Goal: Information Seeking & Learning: Learn about a topic

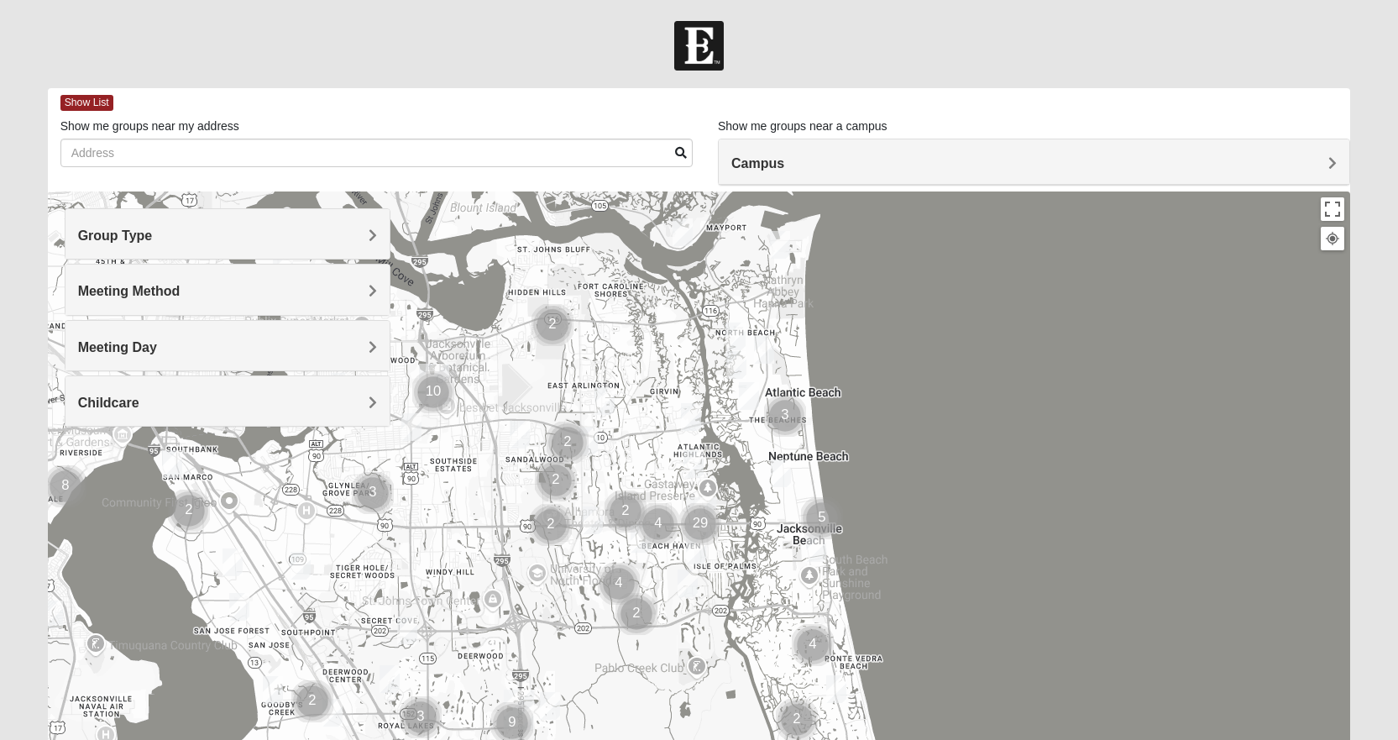
click at [160, 294] on span "Meeting Method" at bounding box center [129, 291] width 102 height 14
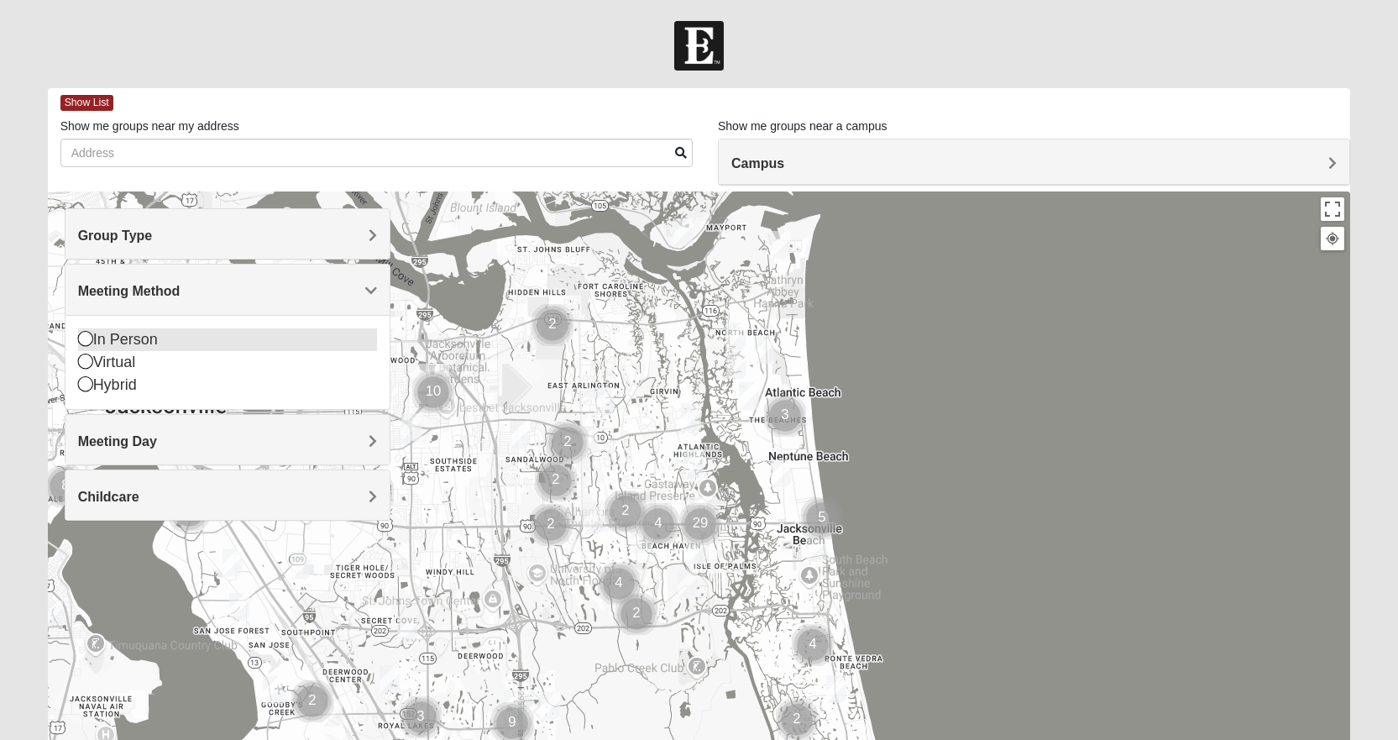
click at [145, 331] on div "In Person" at bounding box center [227, 339] width 299 height 23
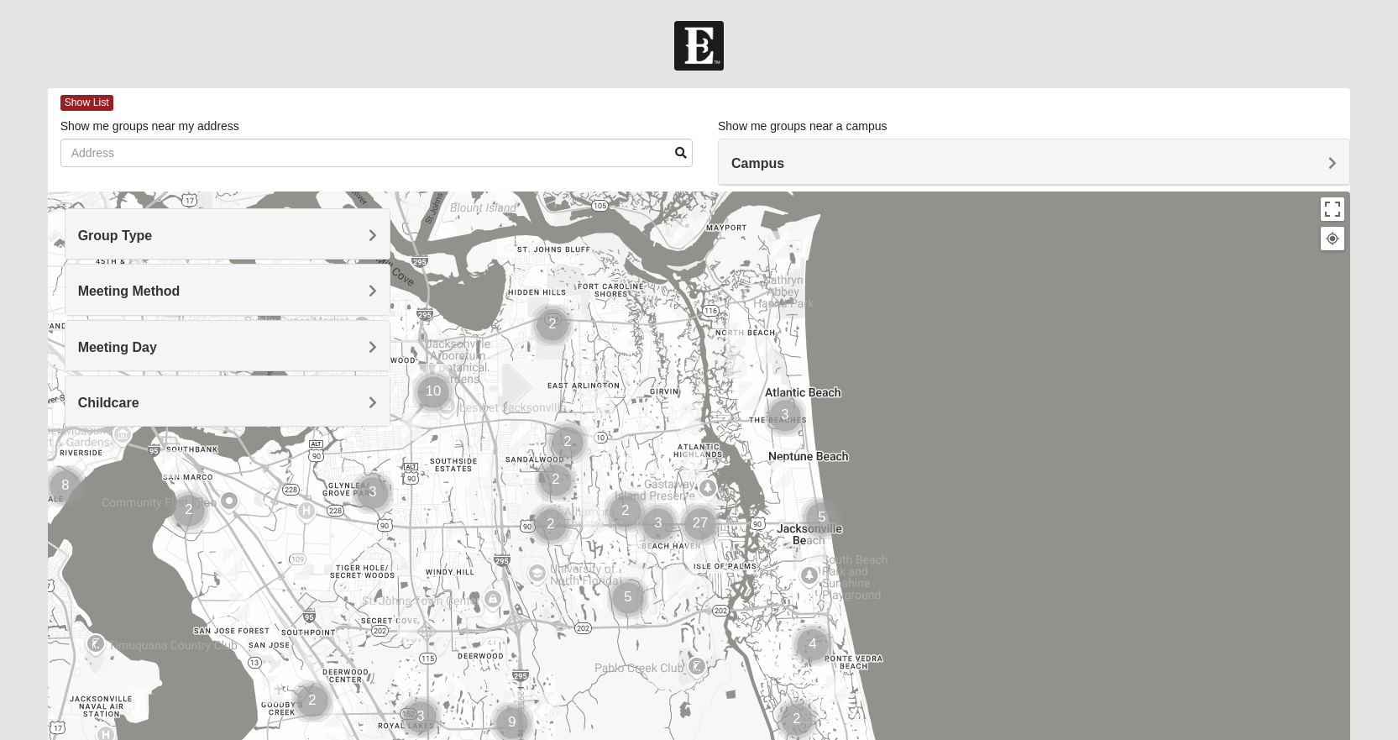
click at [144, 395] on h4 "Childcare" at bounding box center [227, 403] width 299 height 16
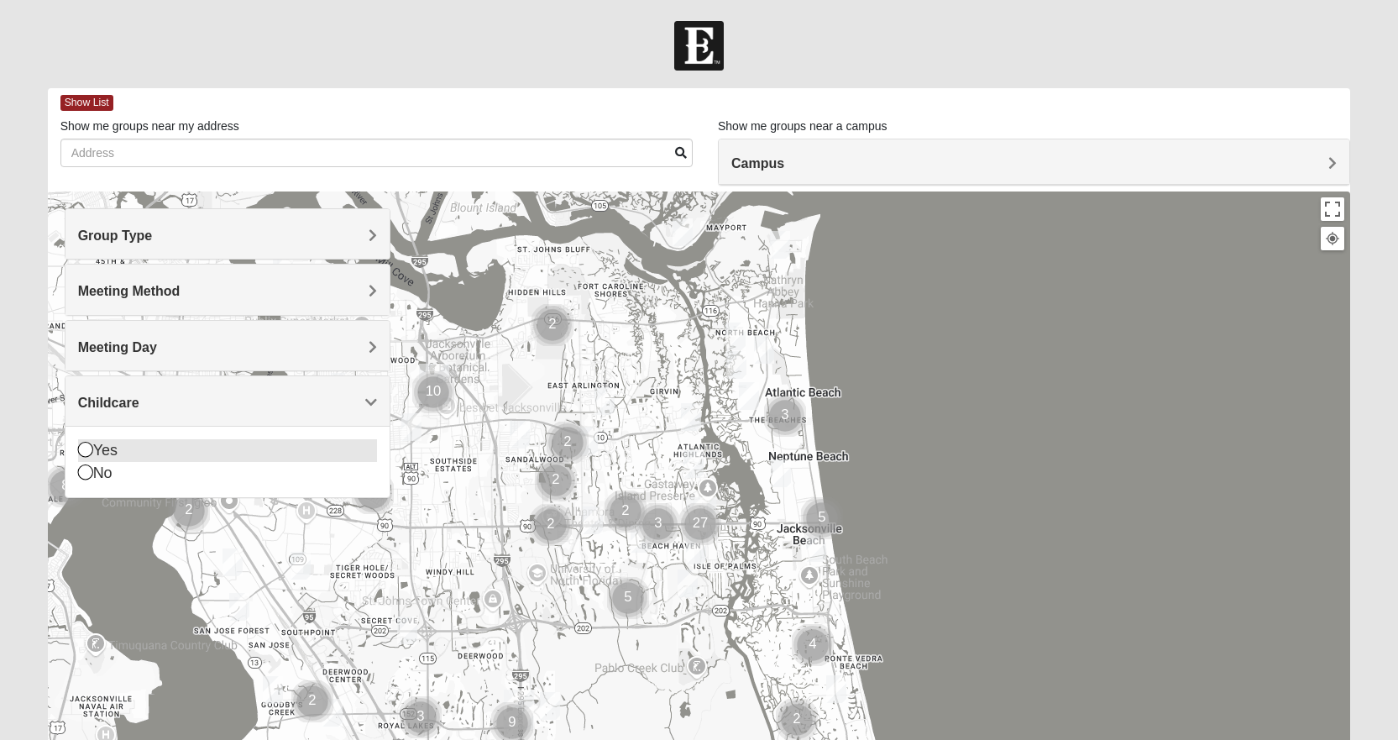
click at [107, 449] on div "Yes" at bounding box center [227, 450] width 299 height 23
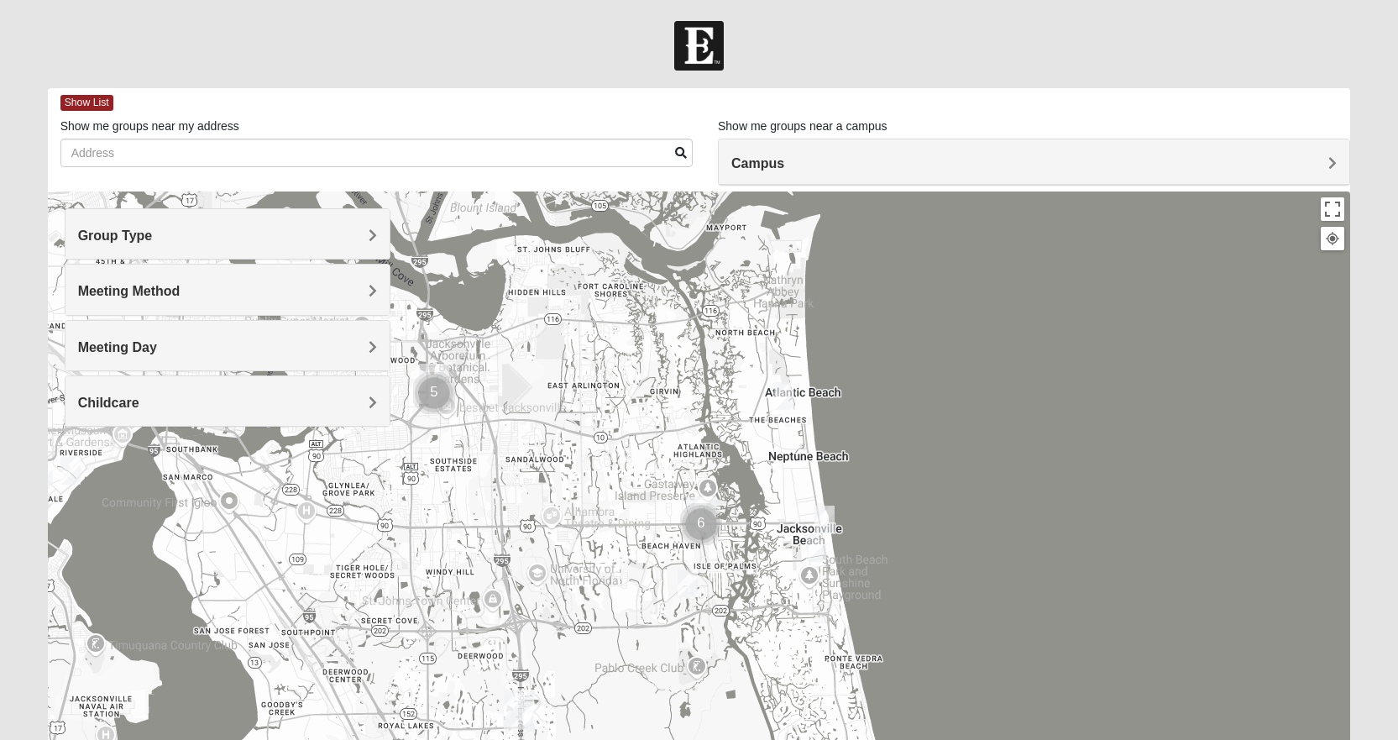
click at [819, 160] on h4 "Campus" at bounding box center [1033, 163] width 605 height 16
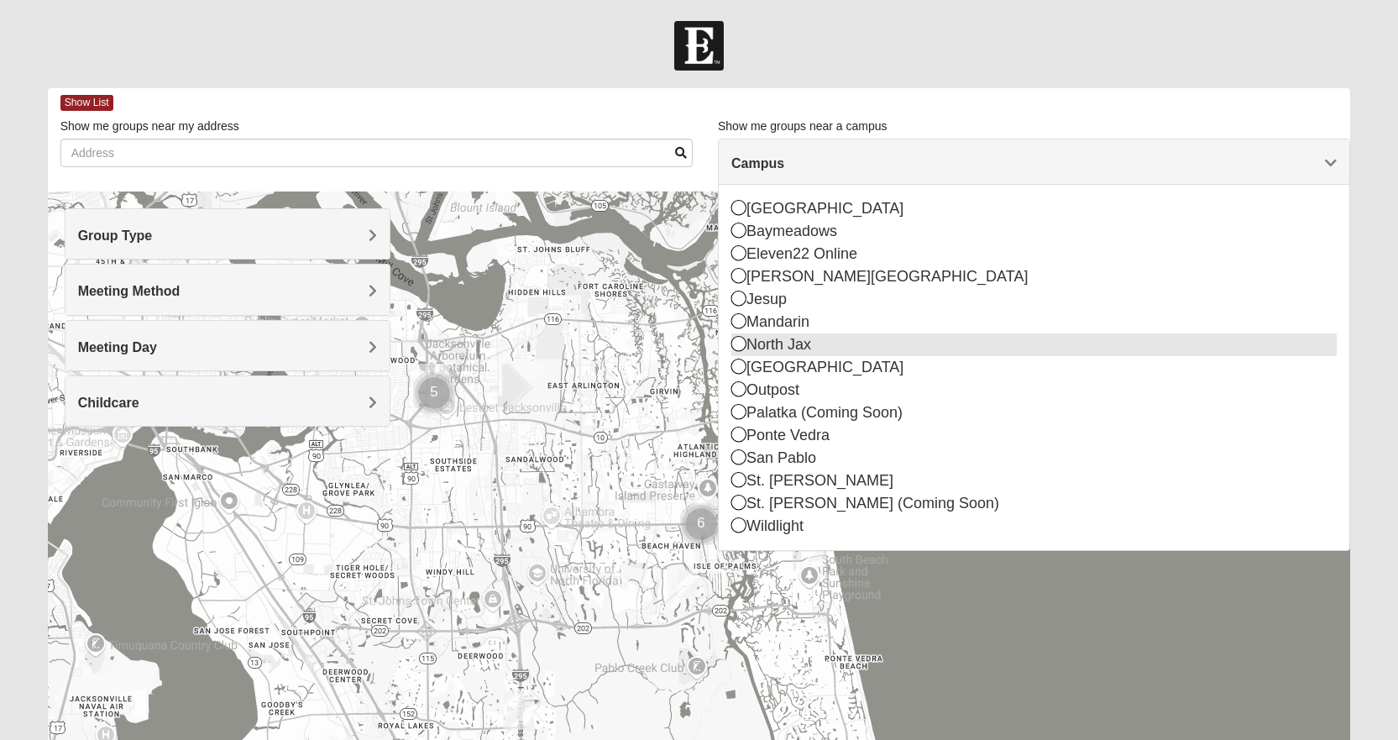
click at [761, 349] on div "North Jax" at bounding box center [1033, 344] width 605 height 23
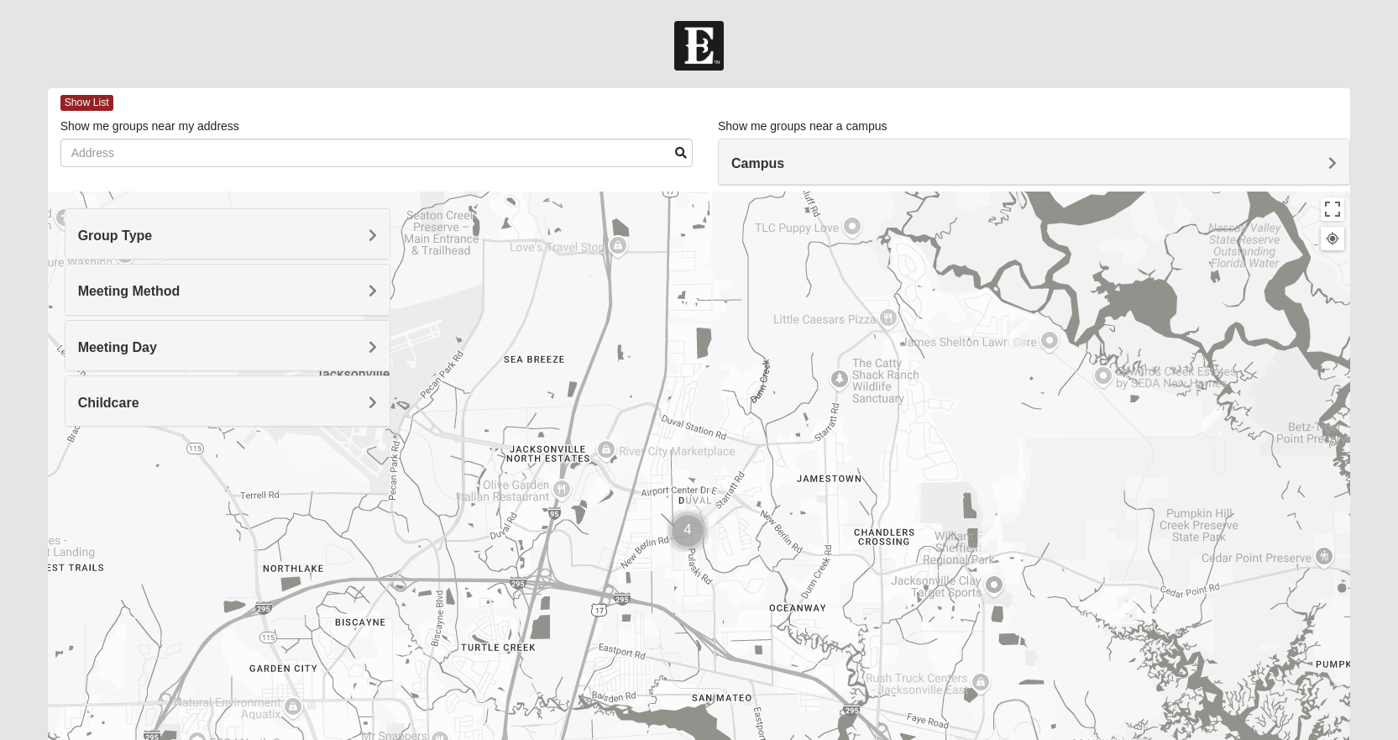
click at [705, 515] on img "Cluster of 4 groups" at bounding box center [688, 531] width 42 height 42
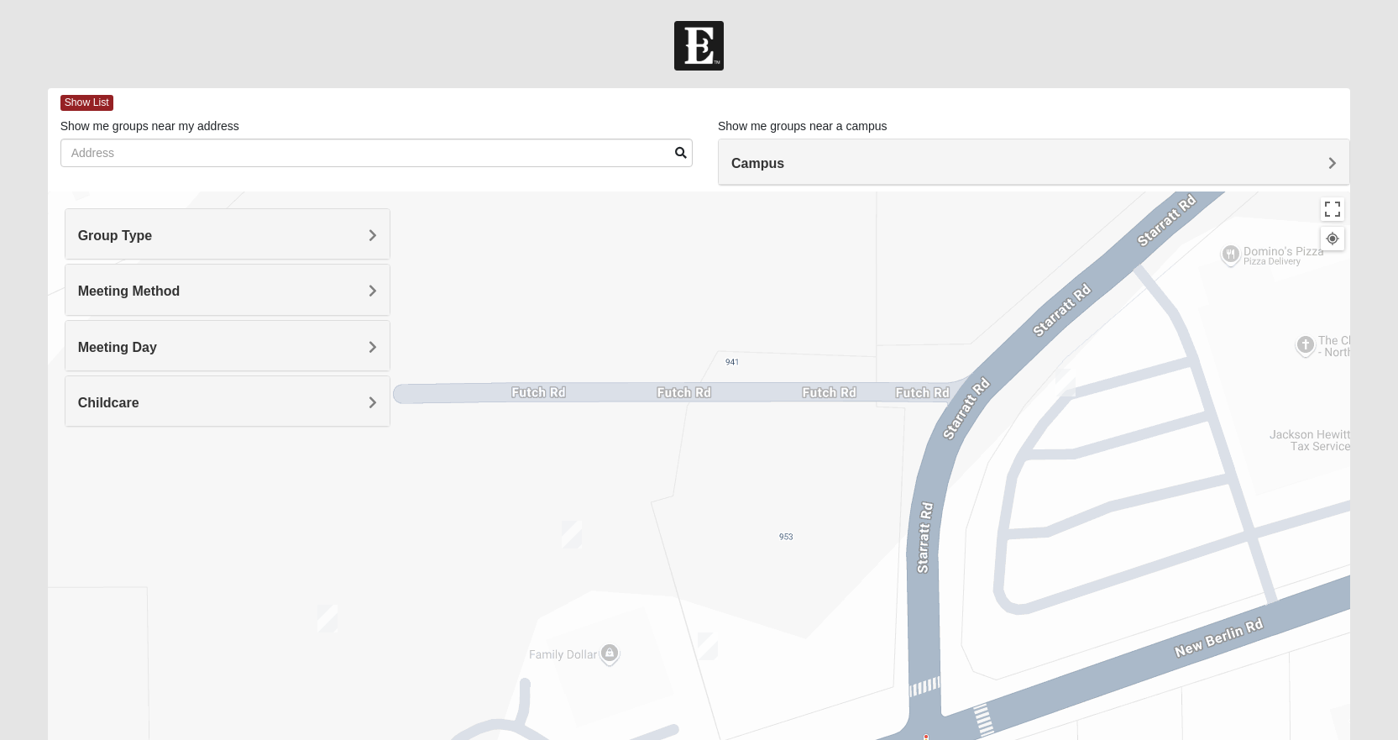
click at [325, 617] on img "On Campus Womens Lousignont 32218" at bounding box center [327, 618] width 20 height 28
click at [571, 532] on img "On Campus Mixed Bales/Kentzell 32218" at bounding box center [572, 535] width 20 height 28
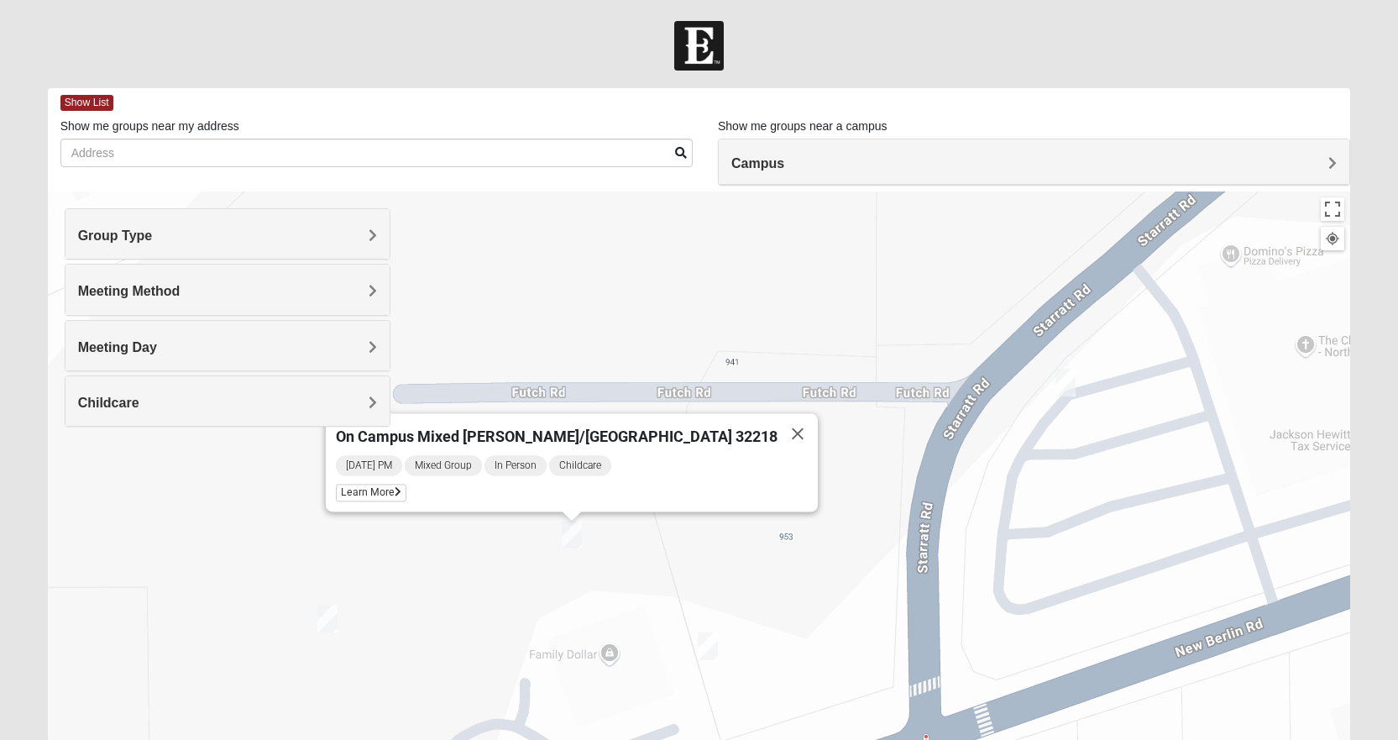
click at [705, 646] on img "On Campus Womens Smith 32218" at bounding box center [708, 646] width 20 height 28
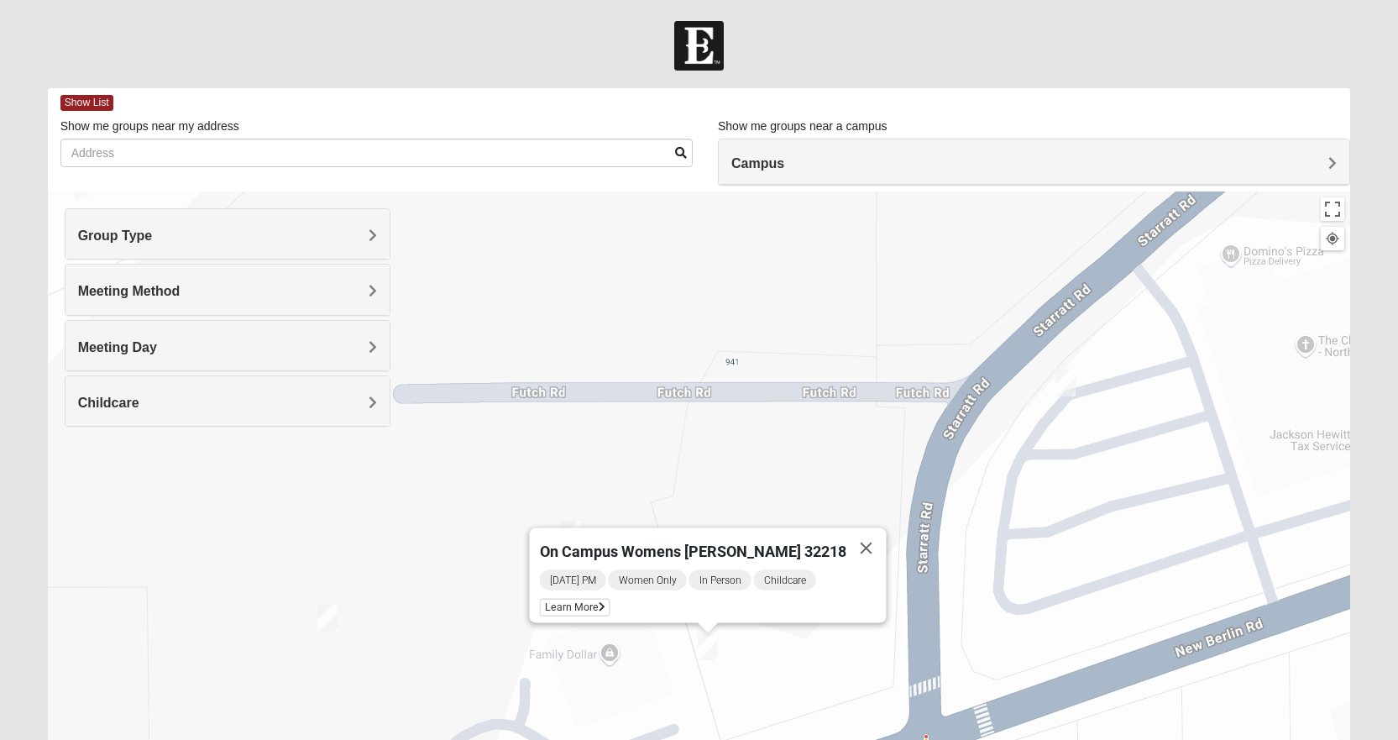
click at [1065, 383] on img "On Campus Mixed Gunsolus/Haldenwang 32218" at bounding box center [1065, 383] width 20 height 28
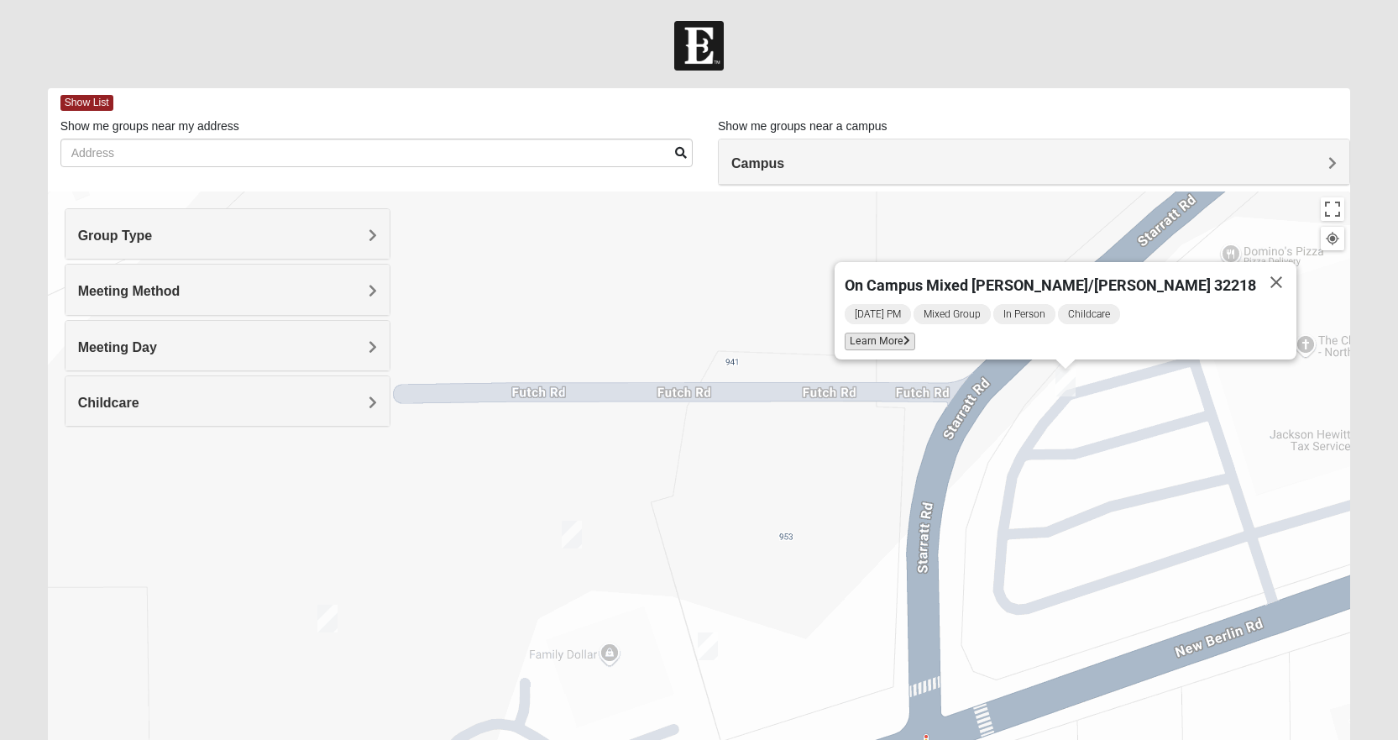
click at [915, 332] on span "Learn More" at bounding box center [880, 341] width 71 height 18
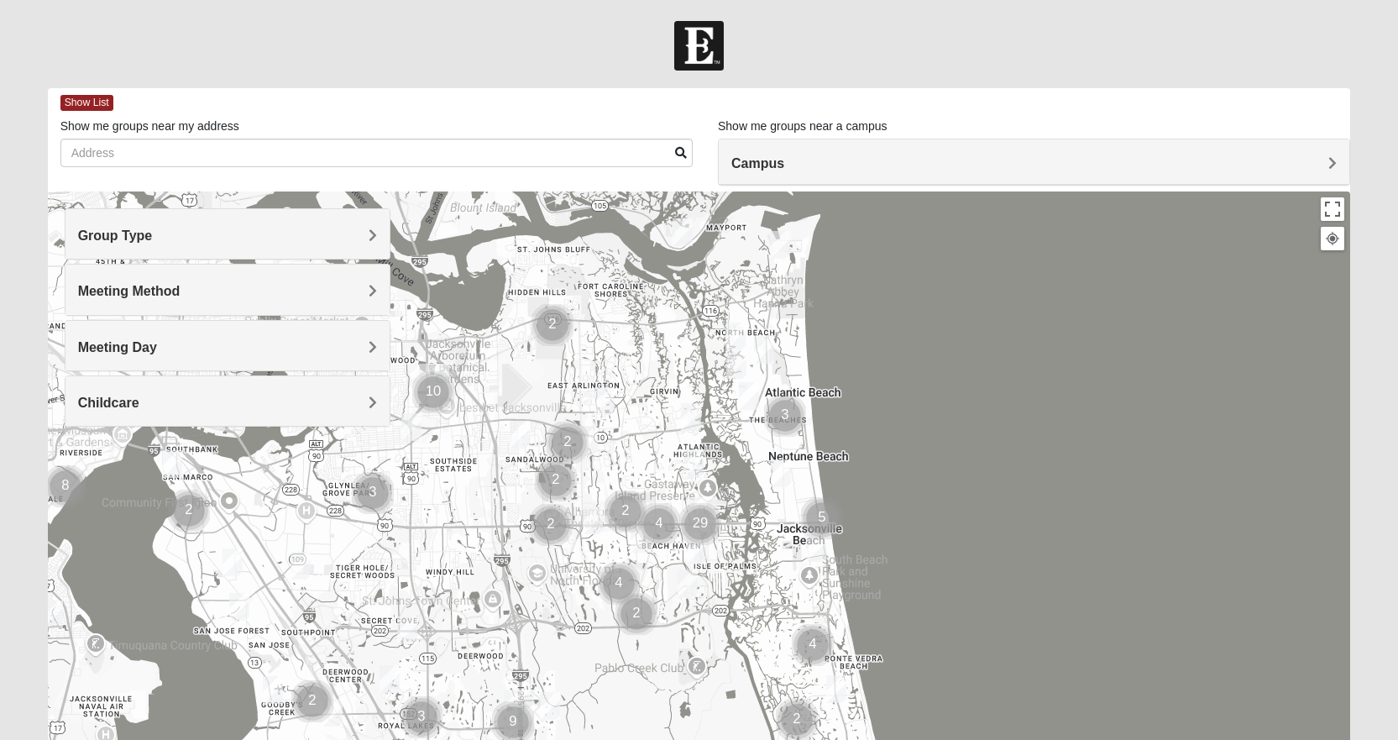
click at [172, 240] on h4 "Group Type" at bounding box center [227, 236] width 299 height 16
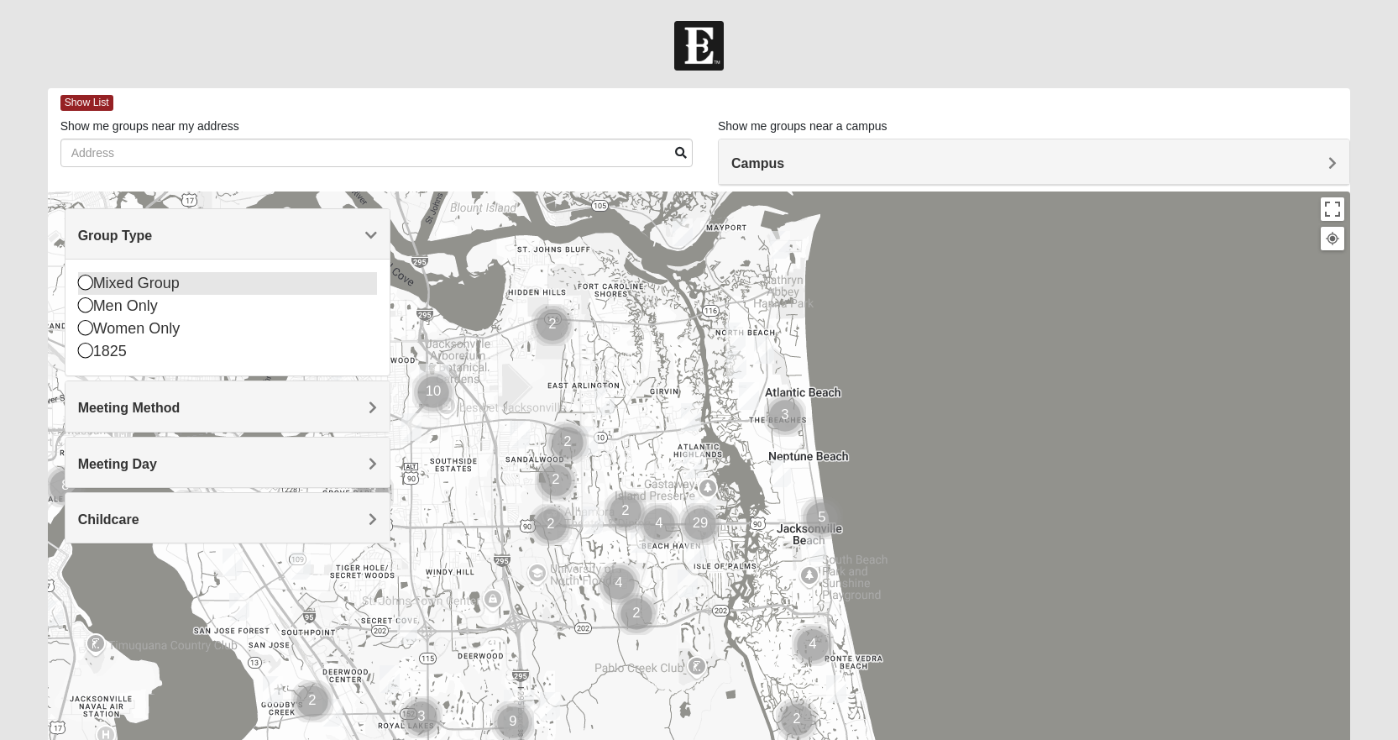
click at [133, 292] on div "Mixed Group" at bounding box center [227, 283] width 299 height 23
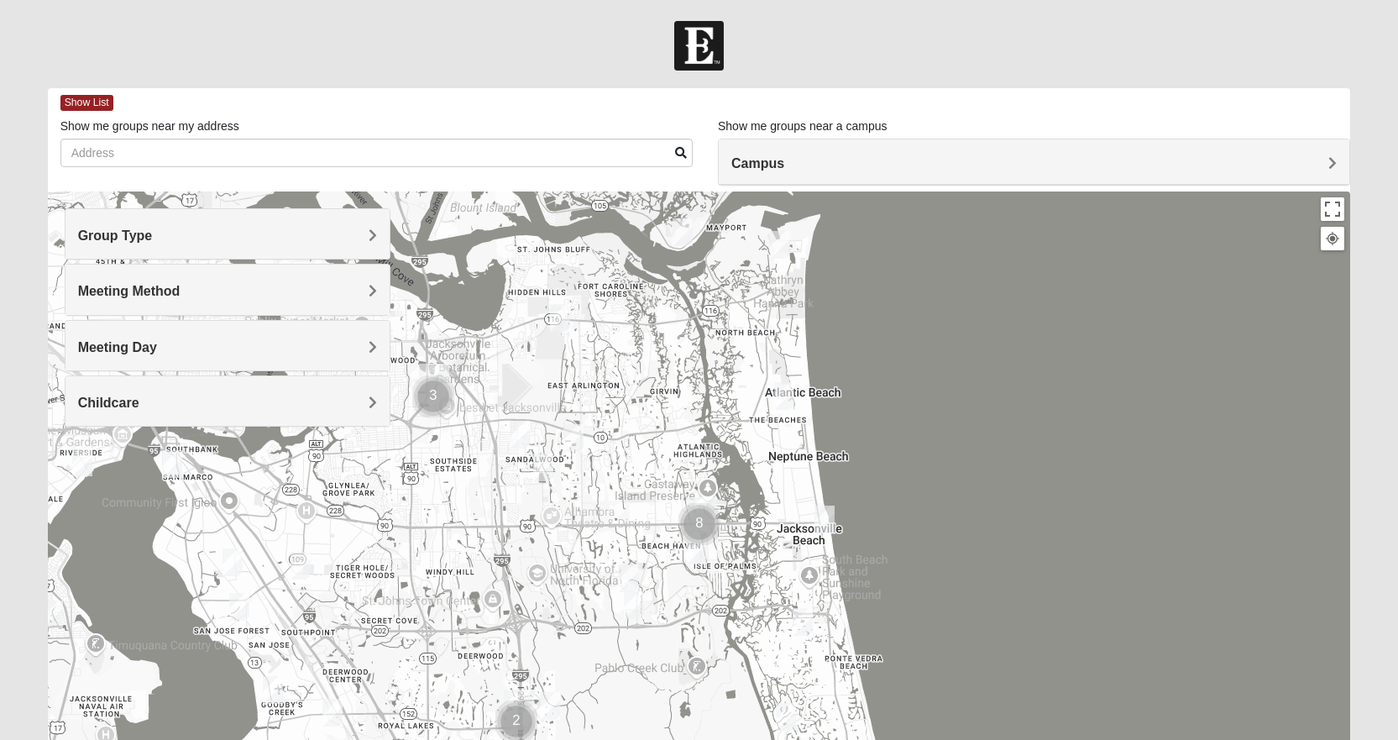
click at [897, 160] on h4 "Campus" at bounding box center [1033, 163] width 605 height 16
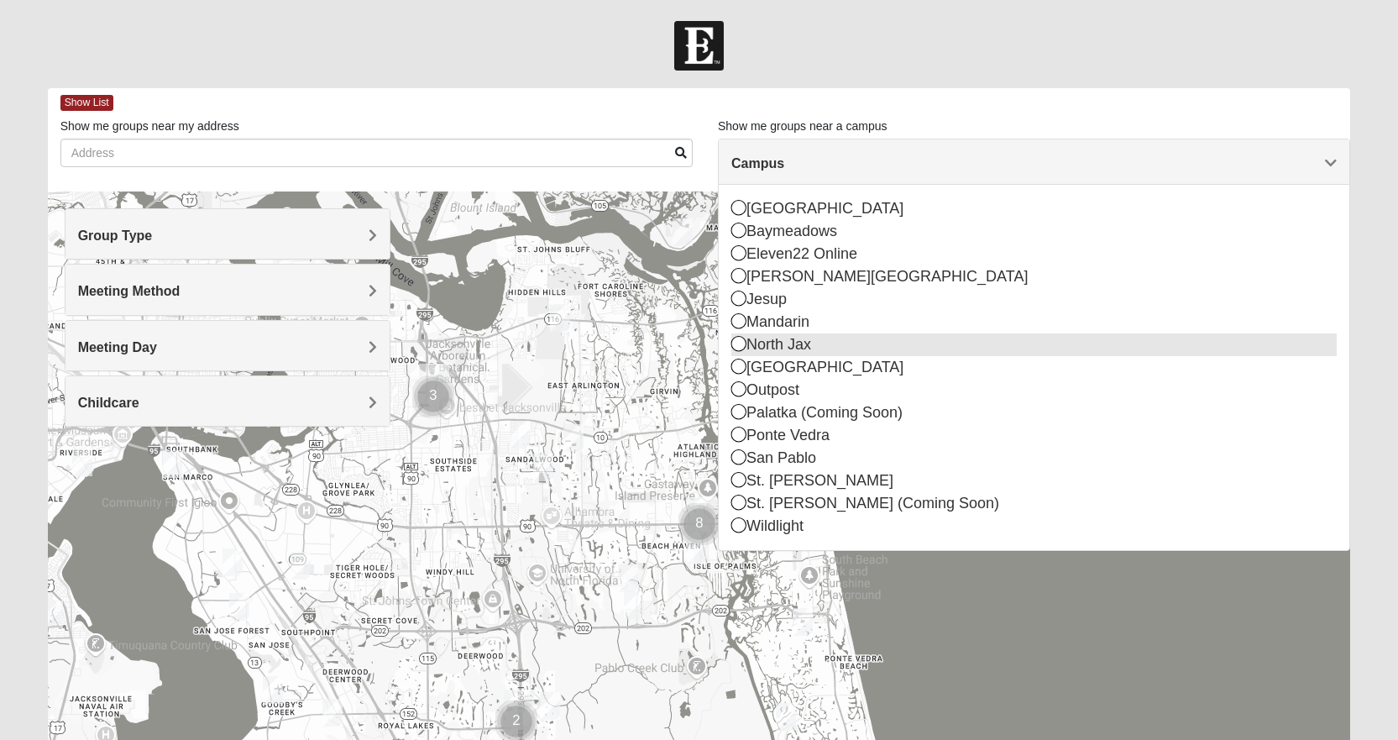
click at [757, 350] on div "North Jax" at bounding box center [1033, 344] width 605 height 23
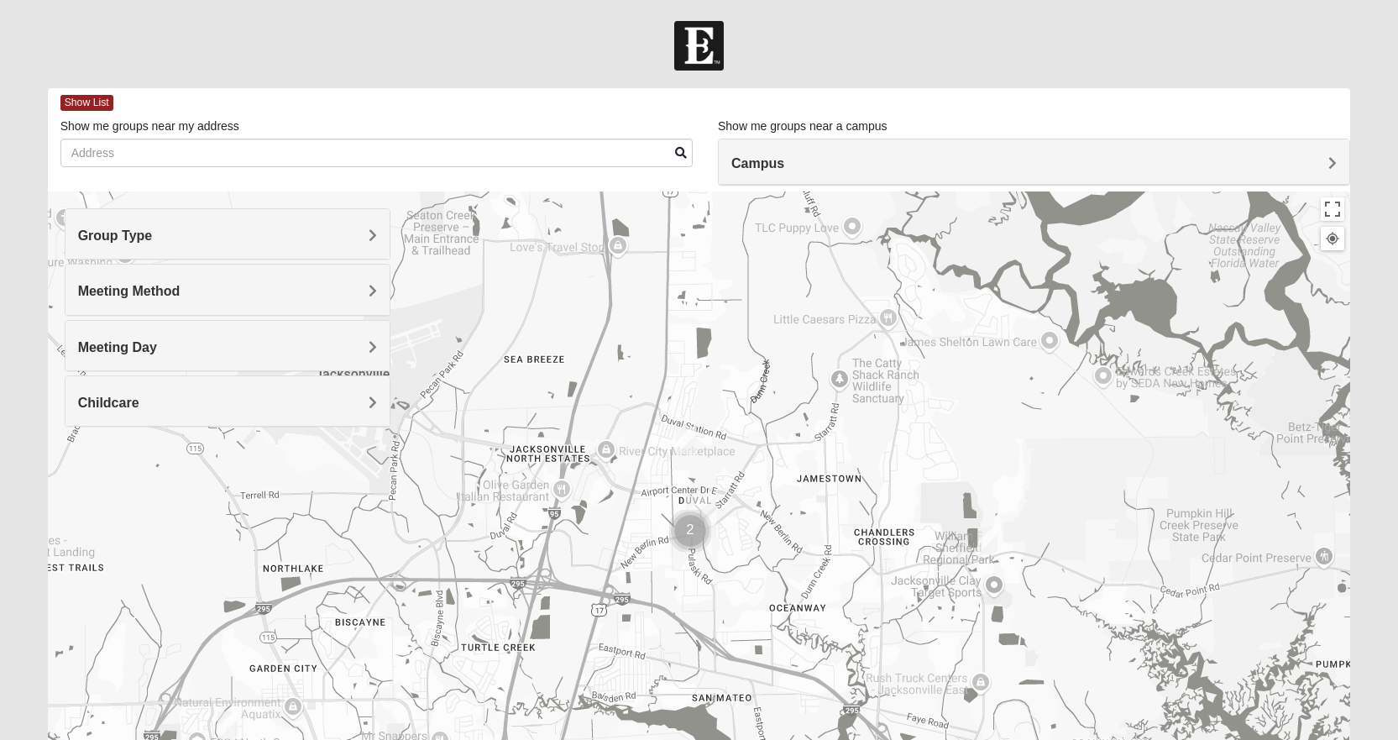
click at [134, 297] on span "Meeting Method" at bounding box center [129, 291] width 102 height 14
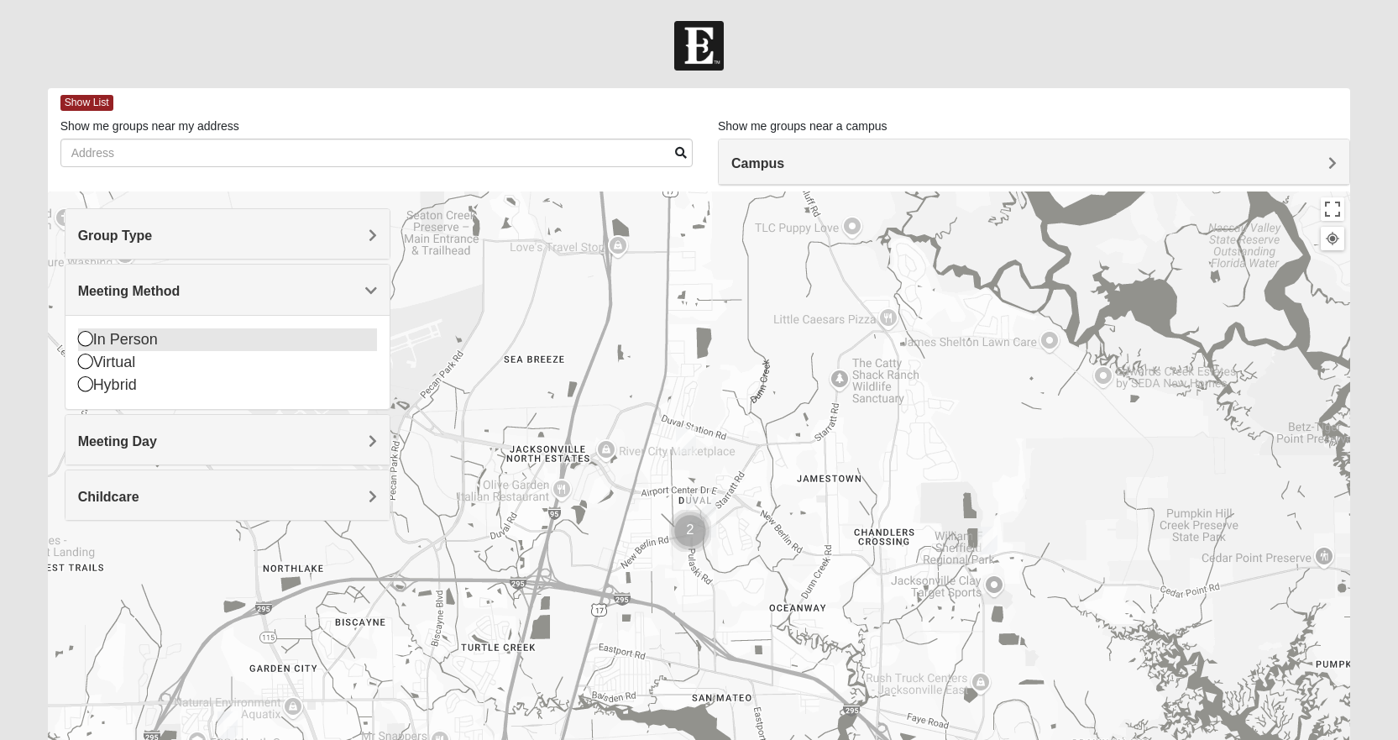
click at [111, 340] on div "In Person" at bounding box center [227, 339] width 299 height 23
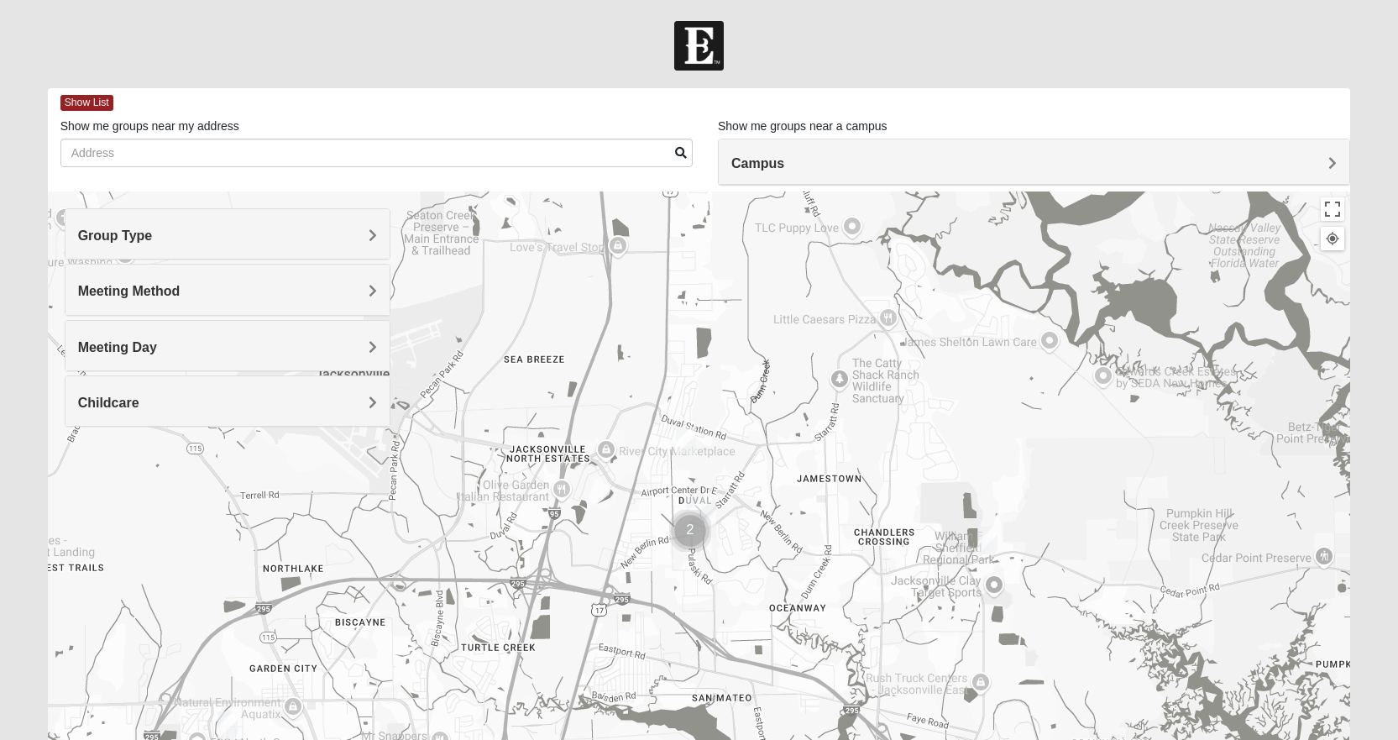
click at [119, 400] on span "Childcare" at bounding box center [108, 402] width 61 height 14
click at [106, 445] on div "Yes" at bounding box center [227, 450] width 299 height 23
click at [987, 542] on img "Mixed Lancaster 32226" at bounding box center [987, 540] width 20 height 28
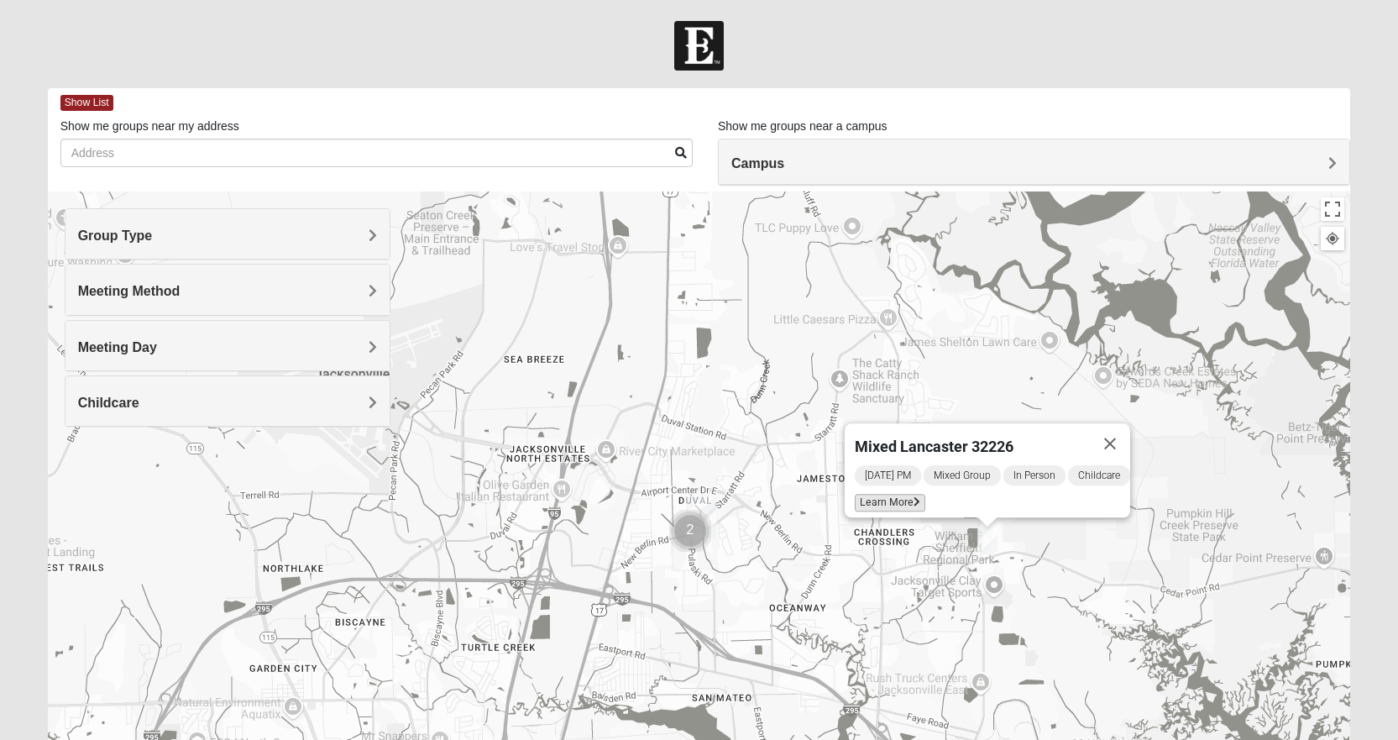
click at [873, 494] on span "Learn More" at bounding box center [890, 503] width 71 height 18
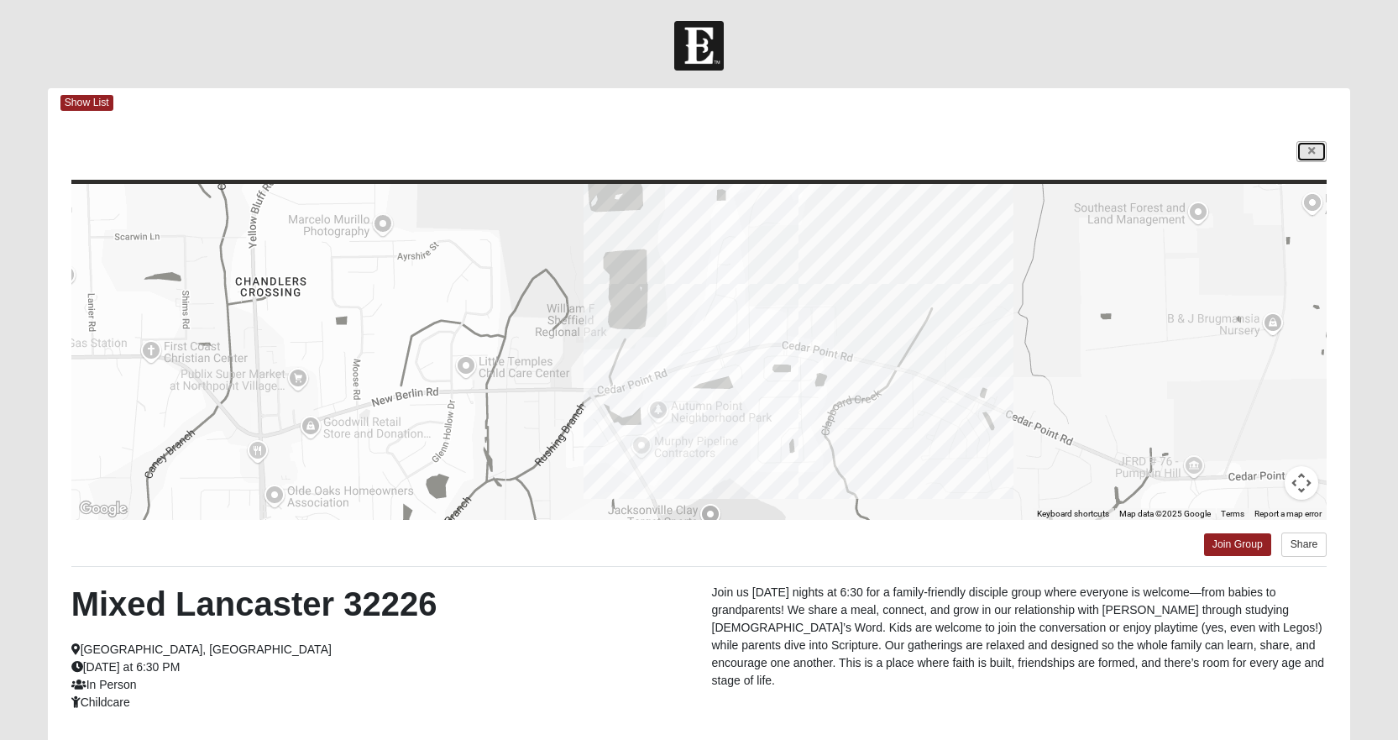
click at [1321, 156] on link at bounding box center [1311, 151] width 30 height 21
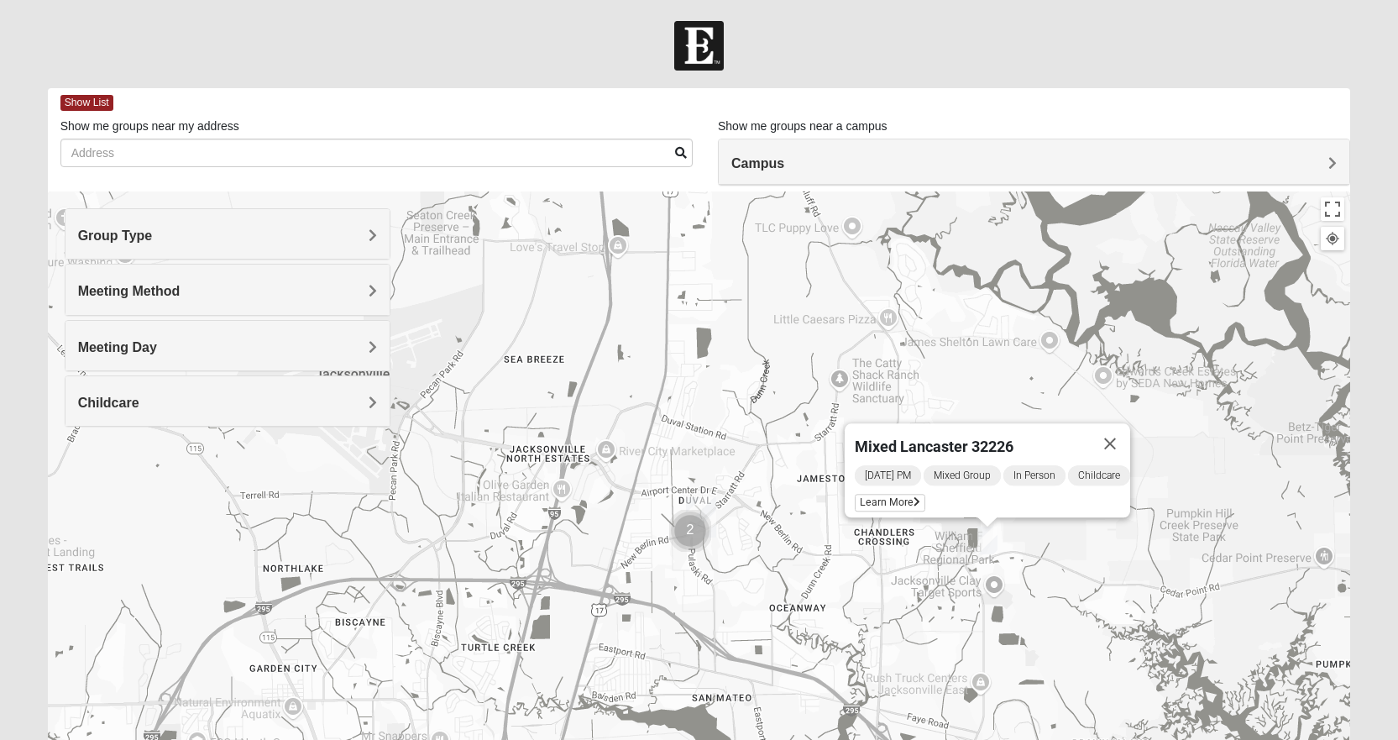
click at [699, 504] on img "North Jax" at bounding box center [701, 517] width 30 height 40
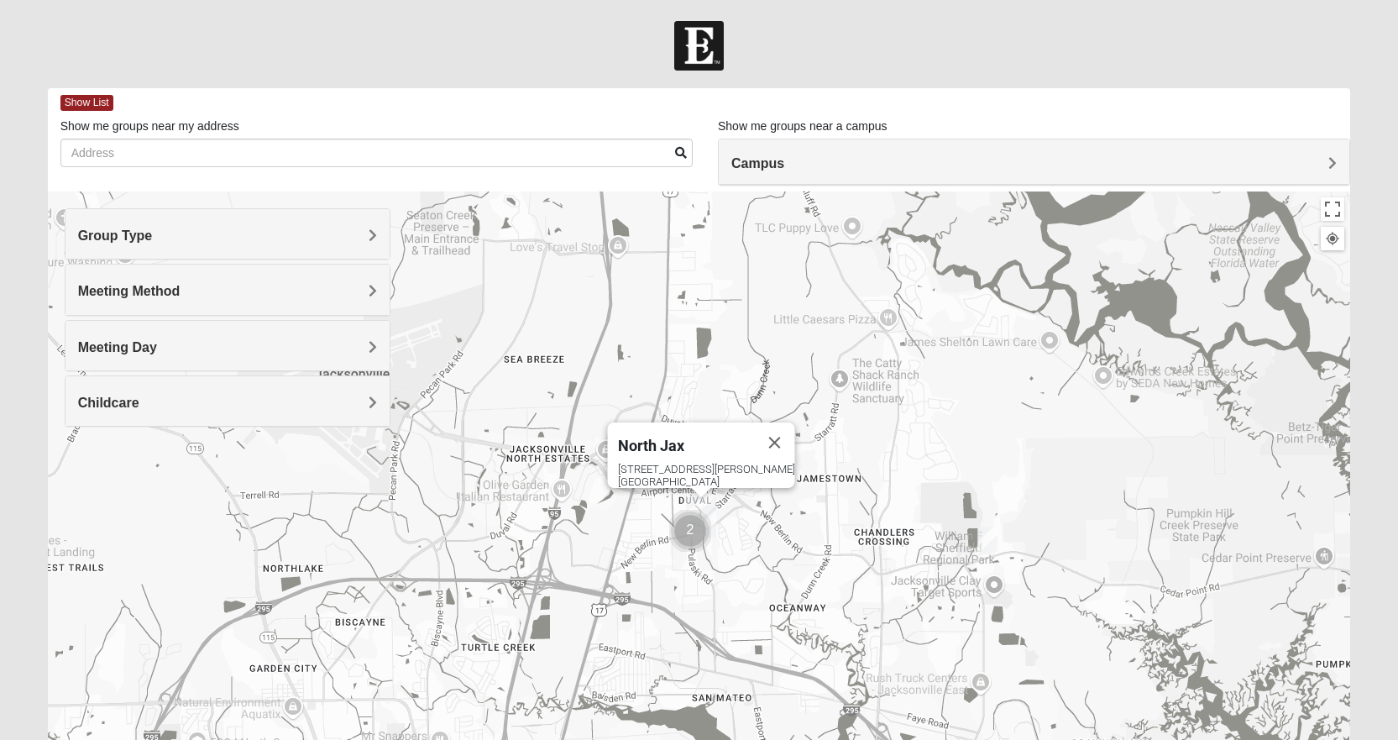
click at [694, 505] on img "North Jax" at bounding box center [701, 517] width 30 height 40
click at [690, 531] on img "Cluster of 2 groups" at bounding box center [690, 531] width 42 height 42
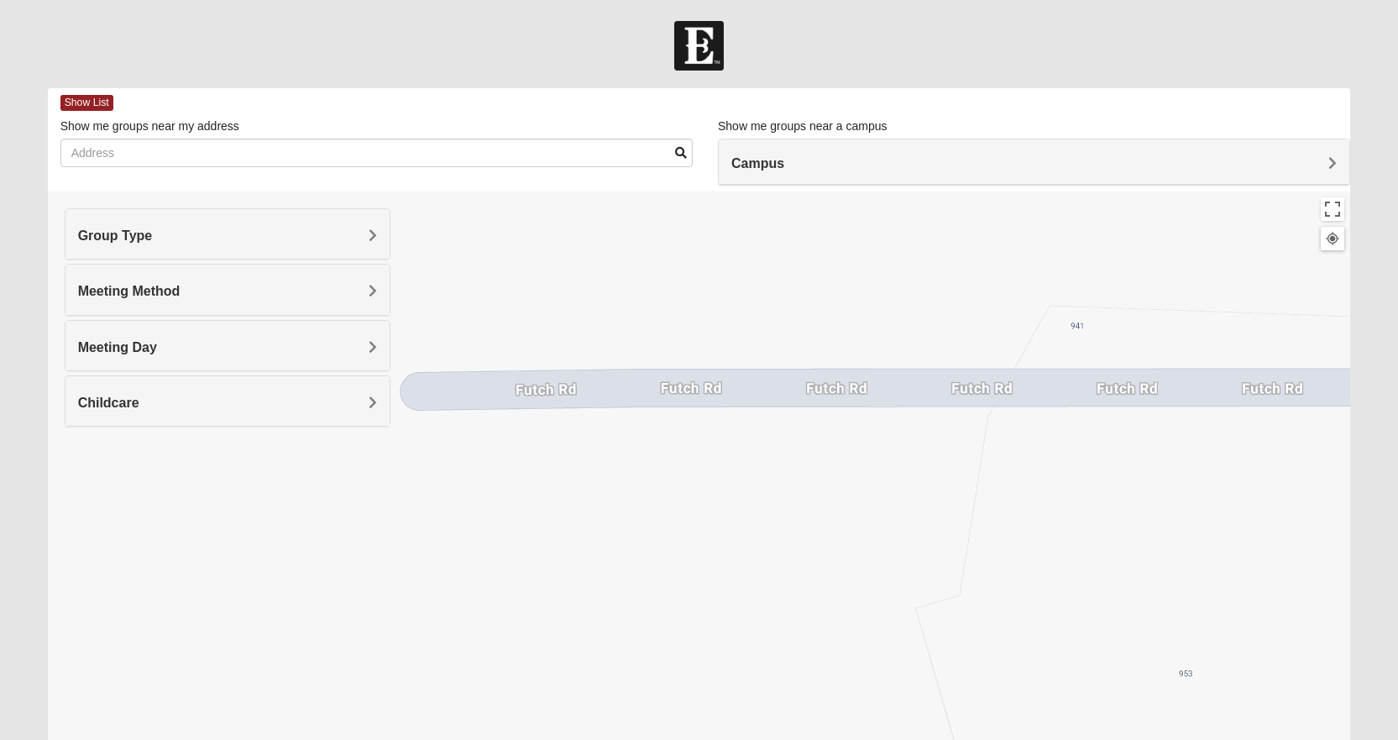
drag, startPoint x: 568, startPoint y: 490, endPoint x: 1085, endPoint y: 612, distance: 530.5
click at [1152, 627] on div "To navigate, press the arrow keys. North Jax [STREET_ADDRESS][PERSON_NAME]" at bounding box center [699, 527] width 1303 height 672
click at [778, 149] on div "Campus" at bounding box center [1034, 161] width 631 height 45
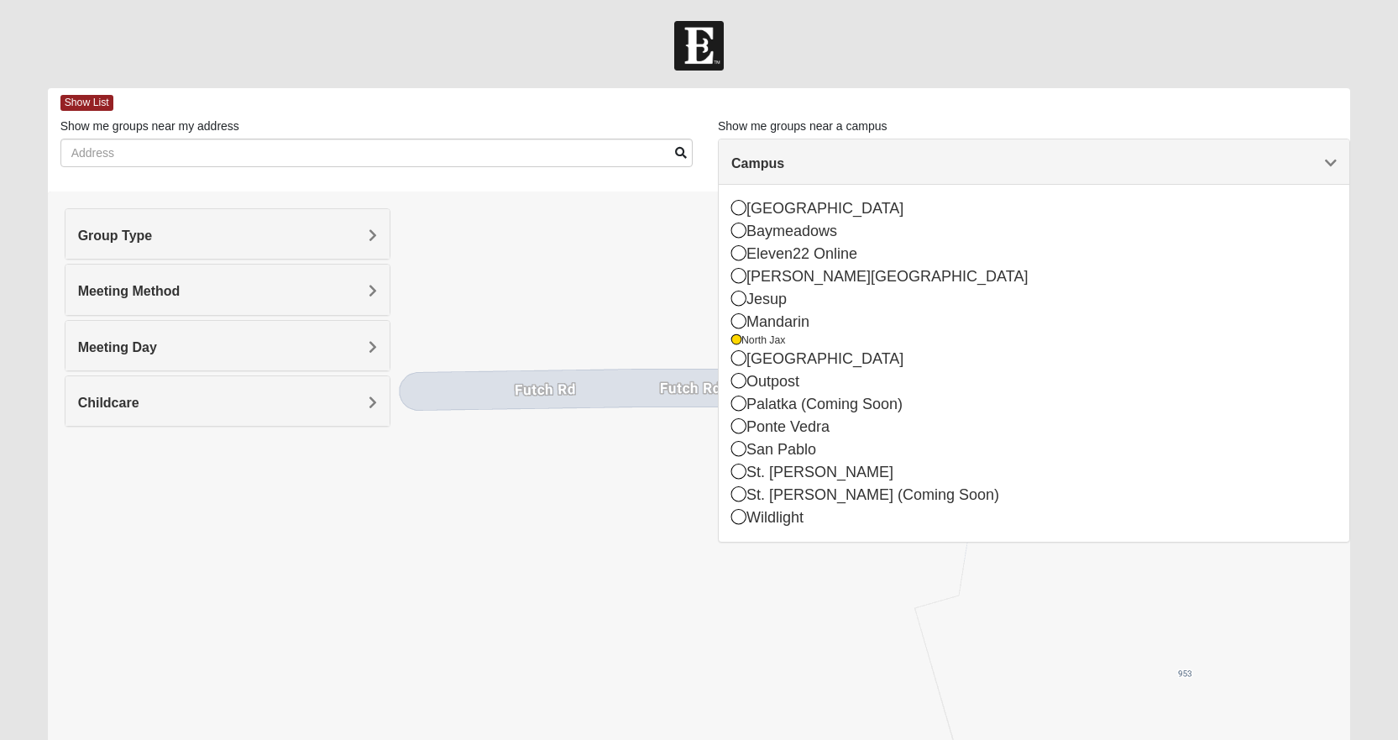
click at [612, 102] on div "Show List" at bounding box center [705, 102] width 1290 height 29
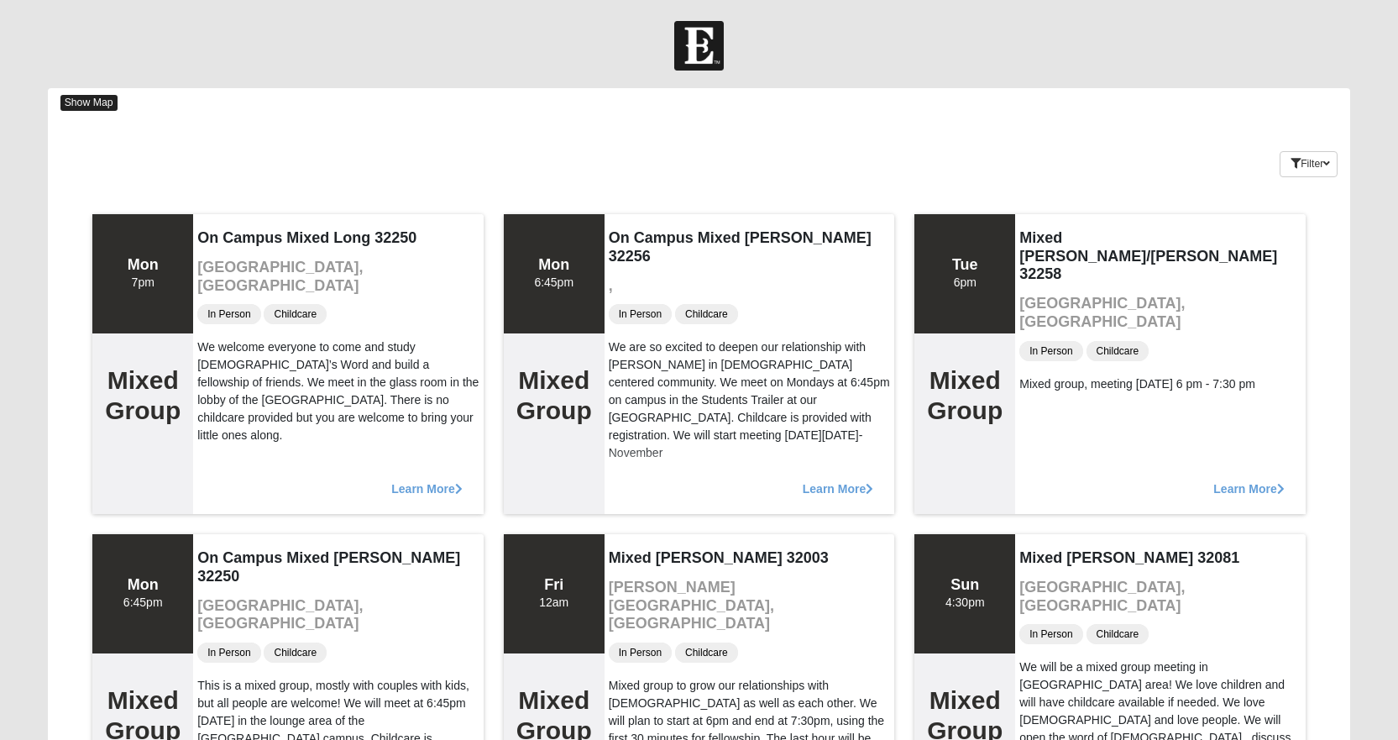
click at [89, 104] on span "Show Map" at bounding box center [88, 103] width 57 height 16
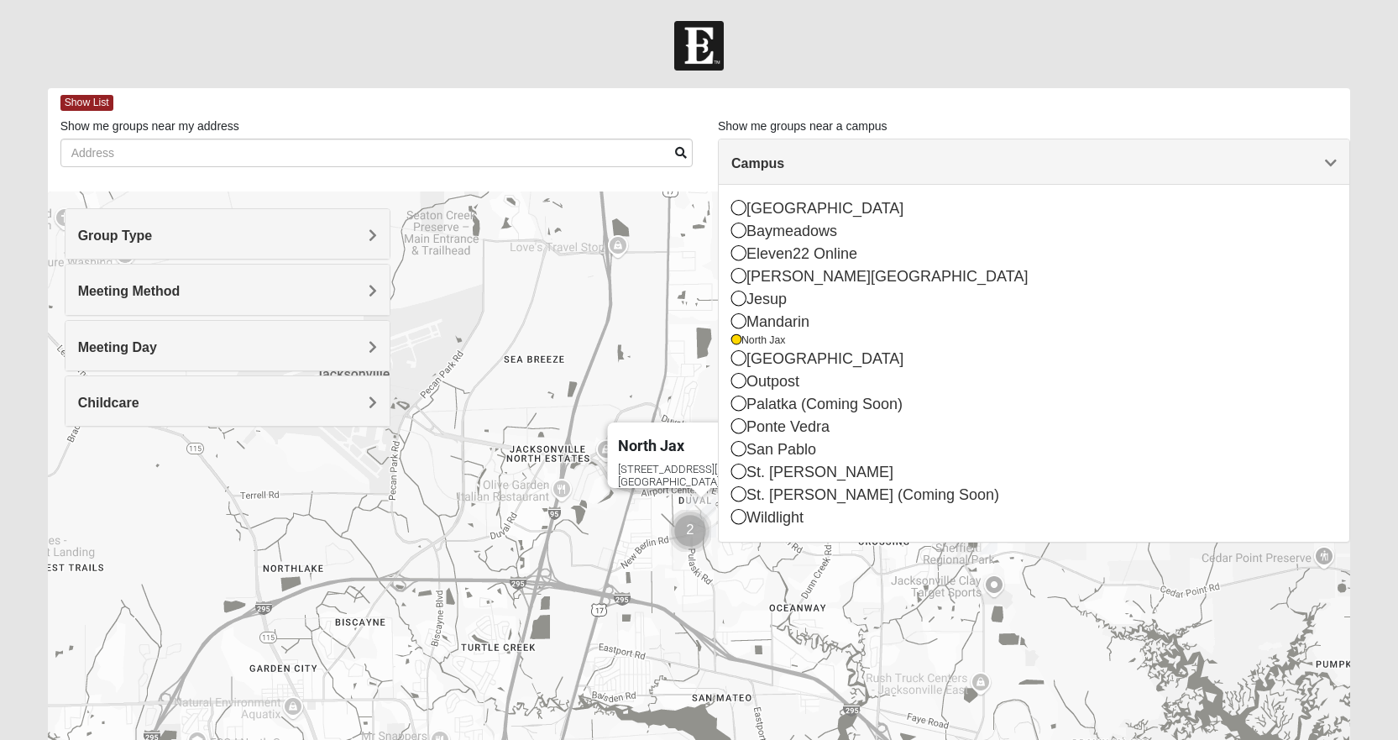
click at [694, 516] on img "Cluster of 2 groups" at bounding box center [690, 531] width 42 height 42
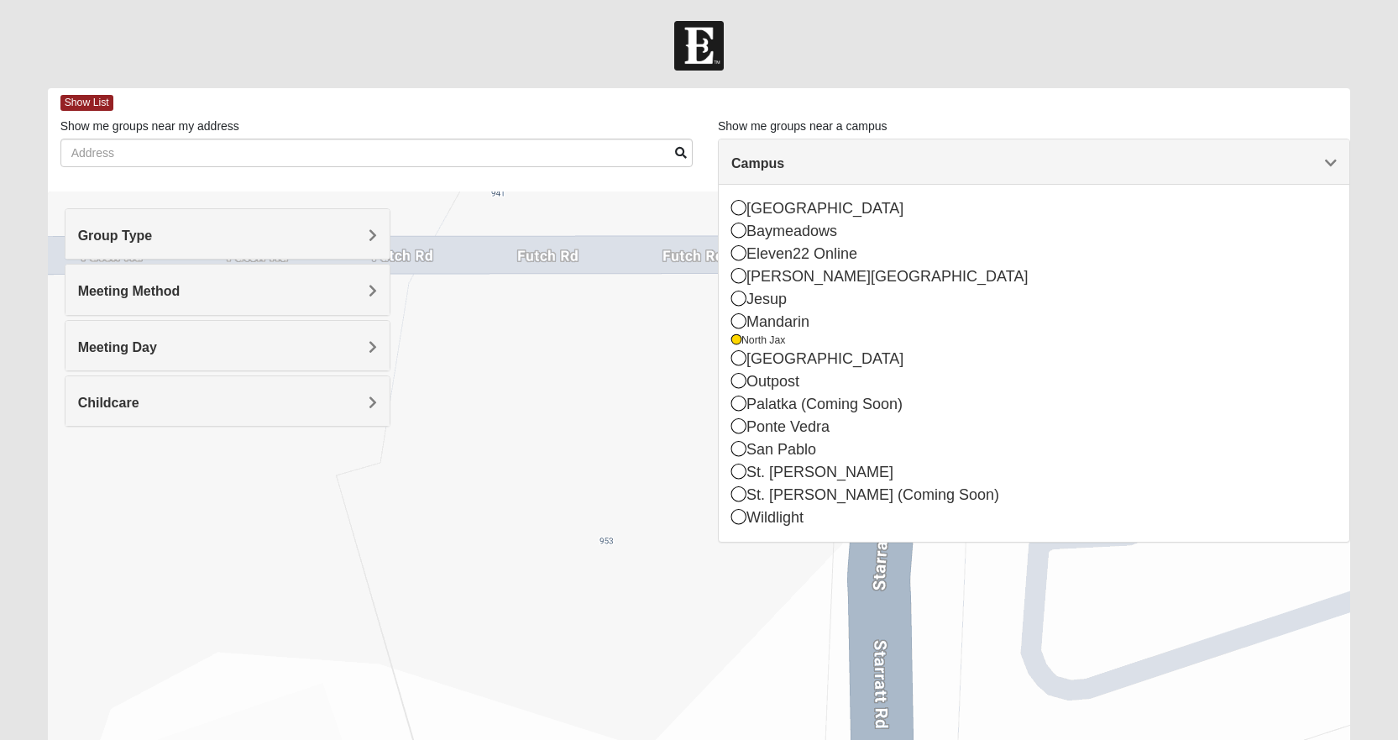
click at [1340, 157] on div "Campus" at bounding box center [1034, 161] width 631 height 45
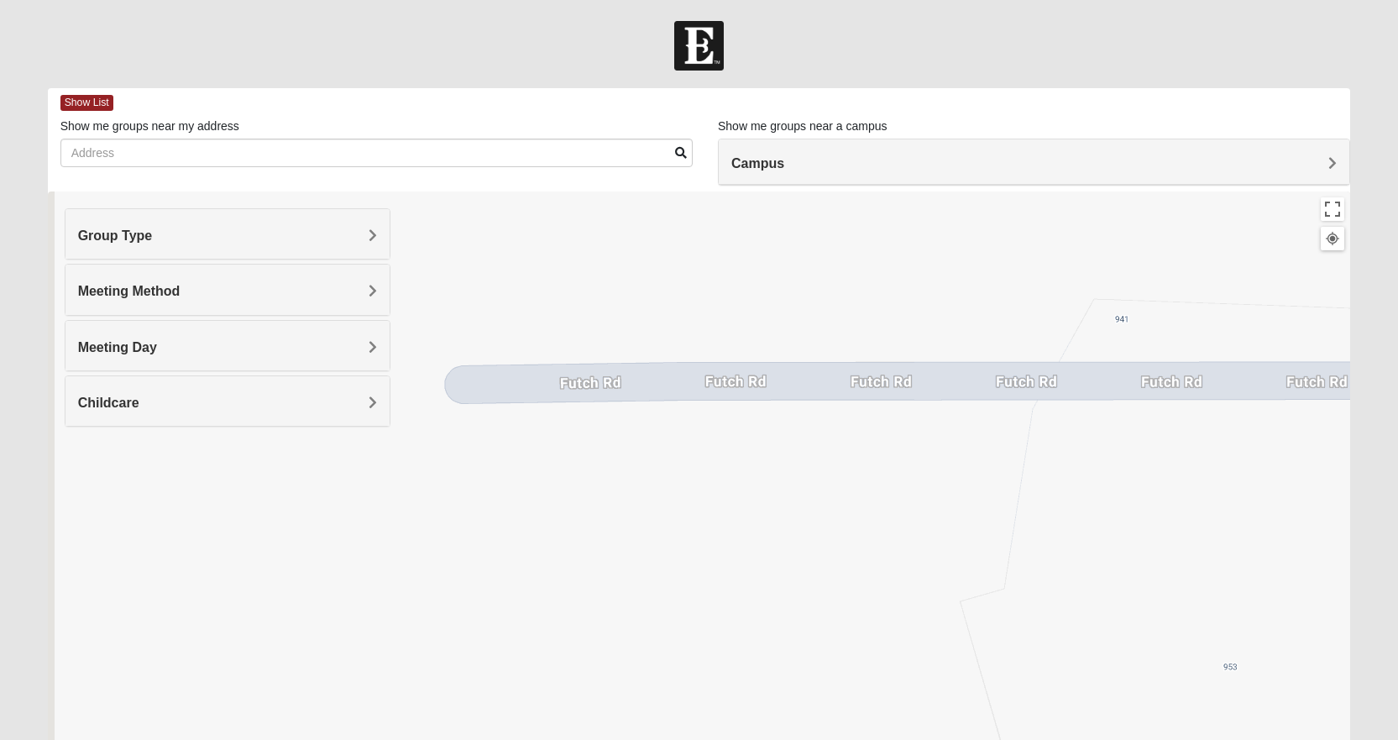
drag, startPoint x: 564, startPoint y: 482, endPoint x: 1036, endPoint y: 551, distance: 476.8
click at [1212, 622] on div "To navigate, press the arrow keys. North Jax 418 Starratt Road Jacksonville, FL…" at bounding box center [699, 527] width 1303 height 672
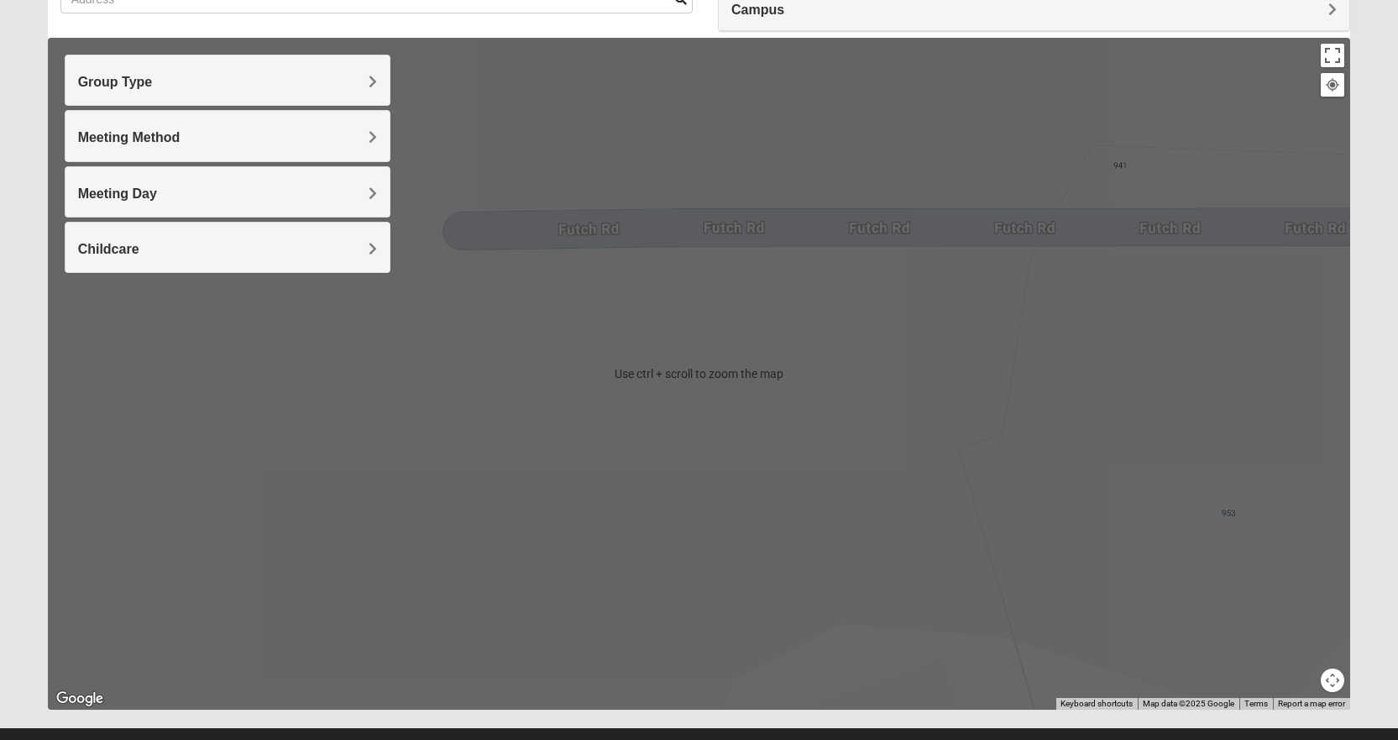
scroll to position [185, 0]
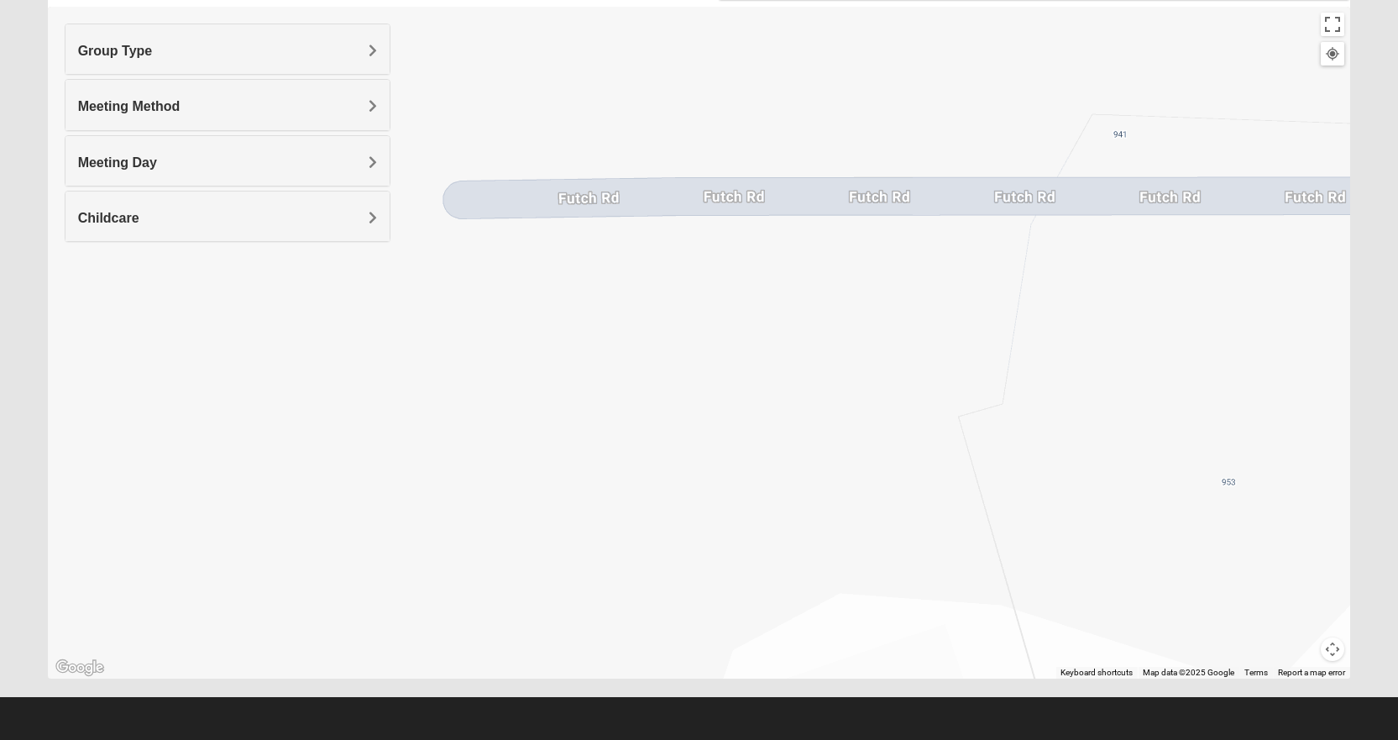
click at [145, 97] on div "Meeting Method" at bounding box center [227, 105] width 324 height 50
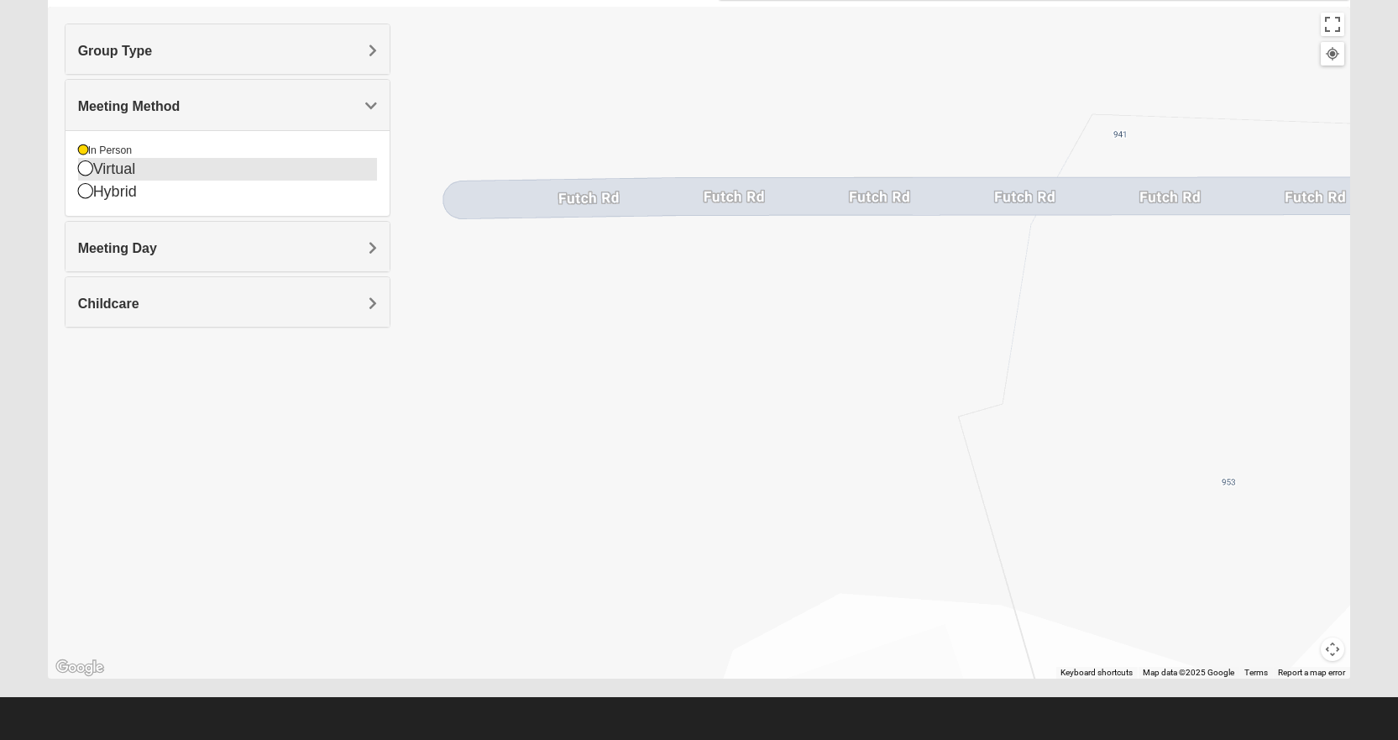
click at [89, 162] on icon at bounding box center [85, 167] width 15 height 15
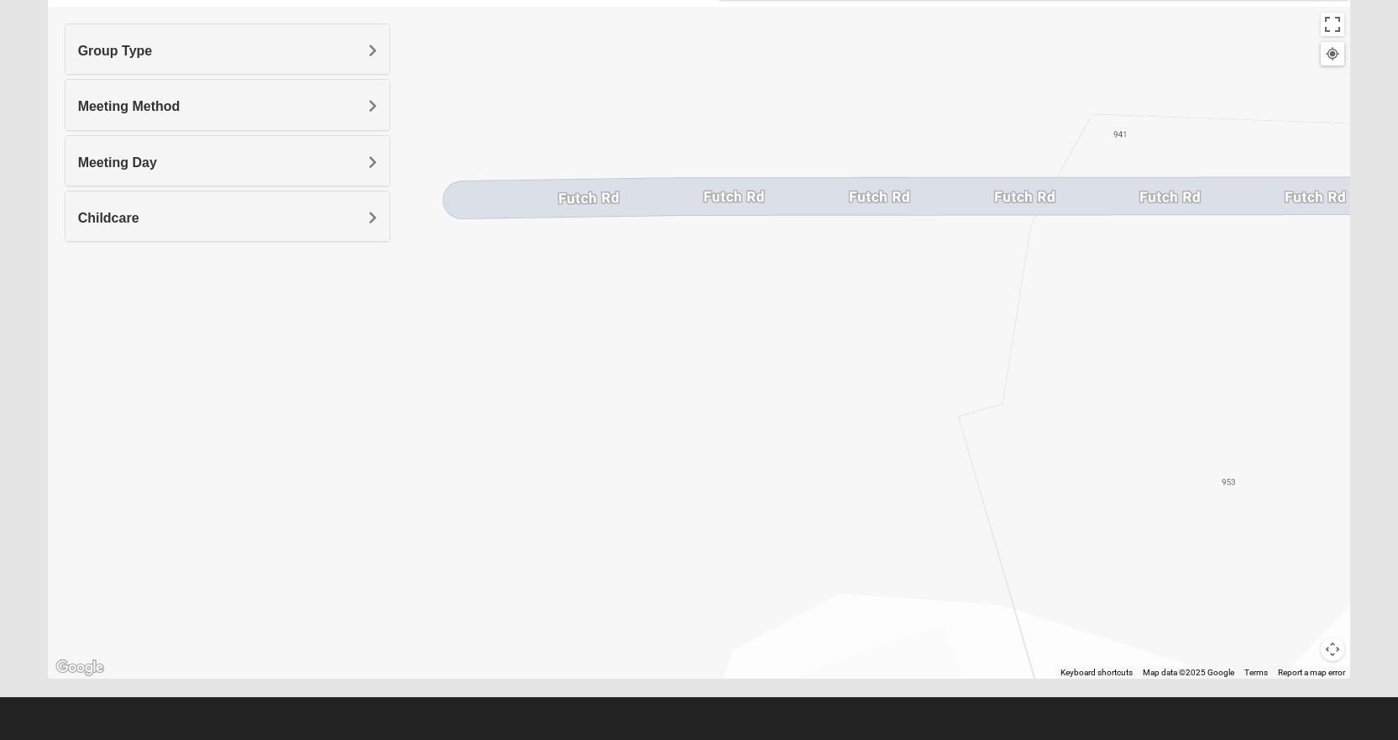
click at [89, 149] on div "Meeting Day" at bounding box center [227, 161] width 324 height 50
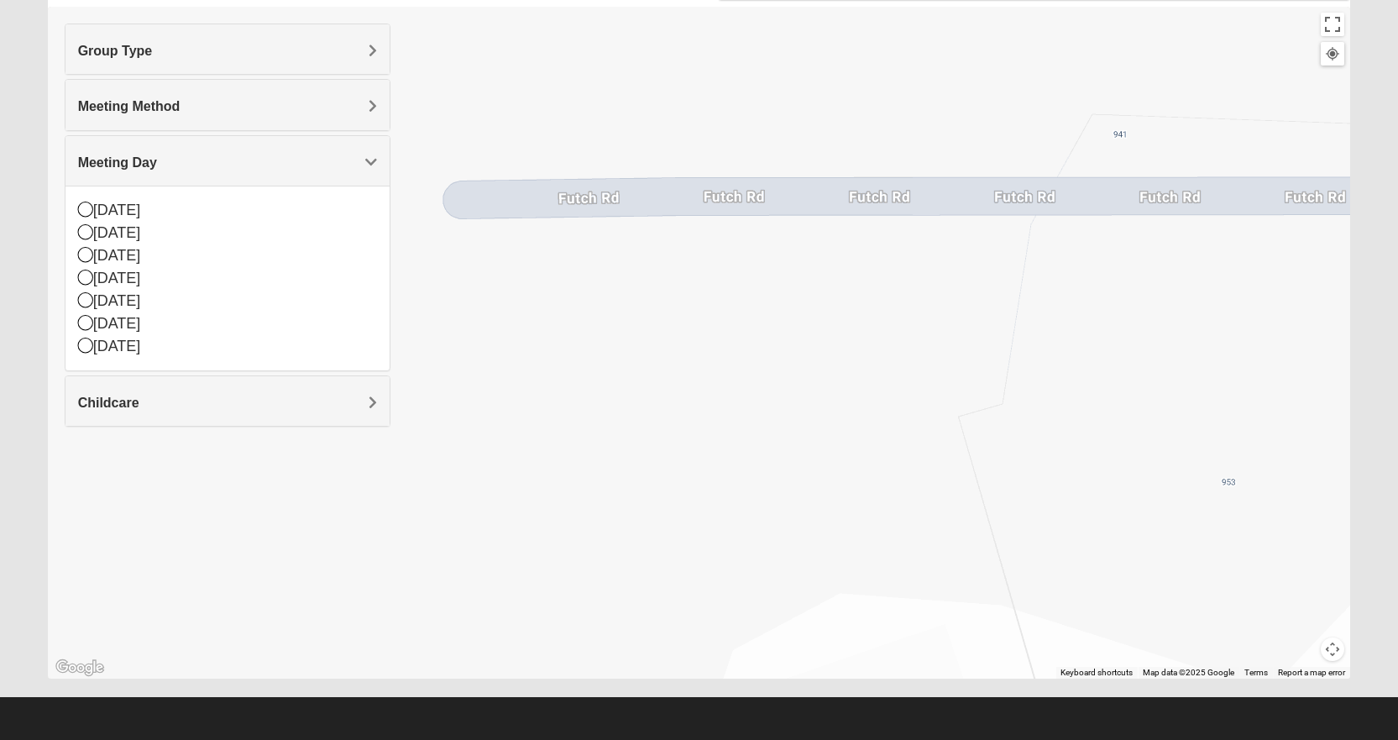
click at [101, 108] on span "Meeting Method" at bounding box center [129, 106] width 102 height 14
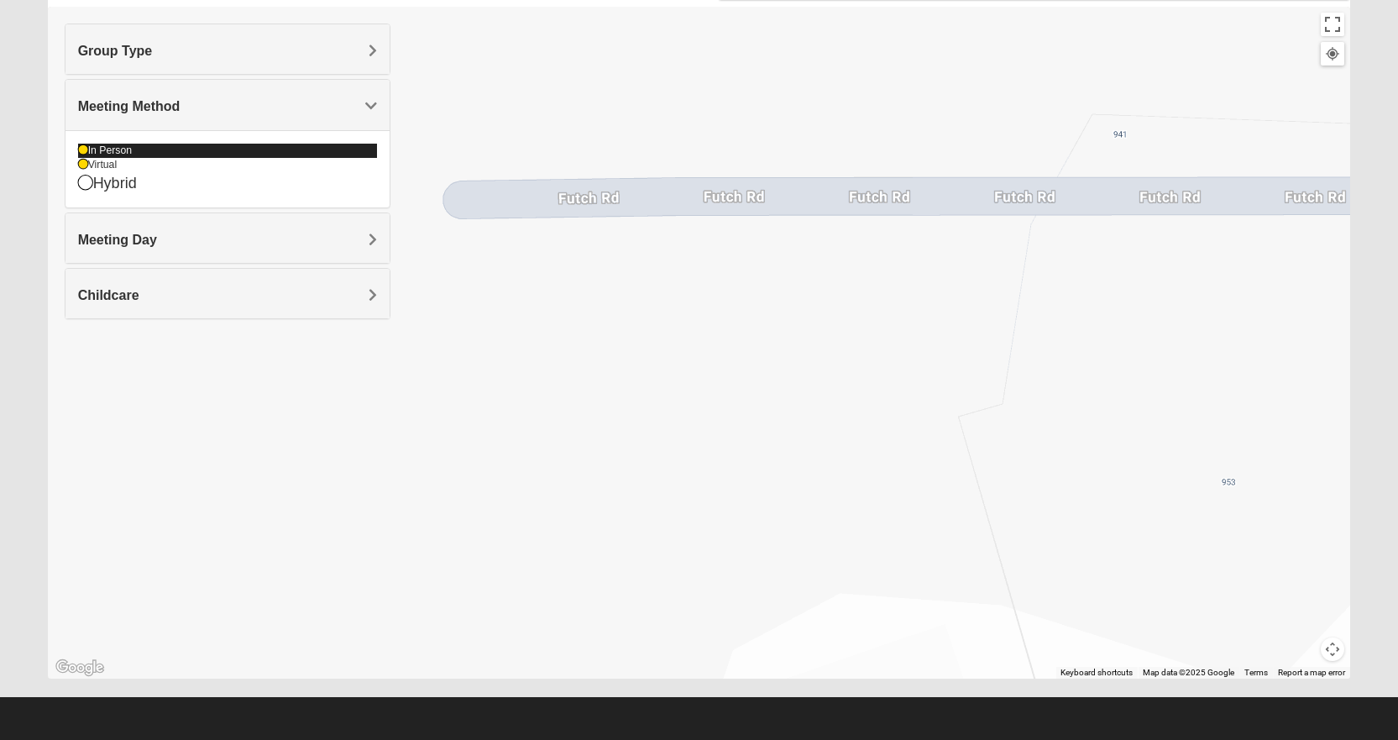
click at [102, 150] on div "In Person" at bounding box center [227, 151] width 299 height 14
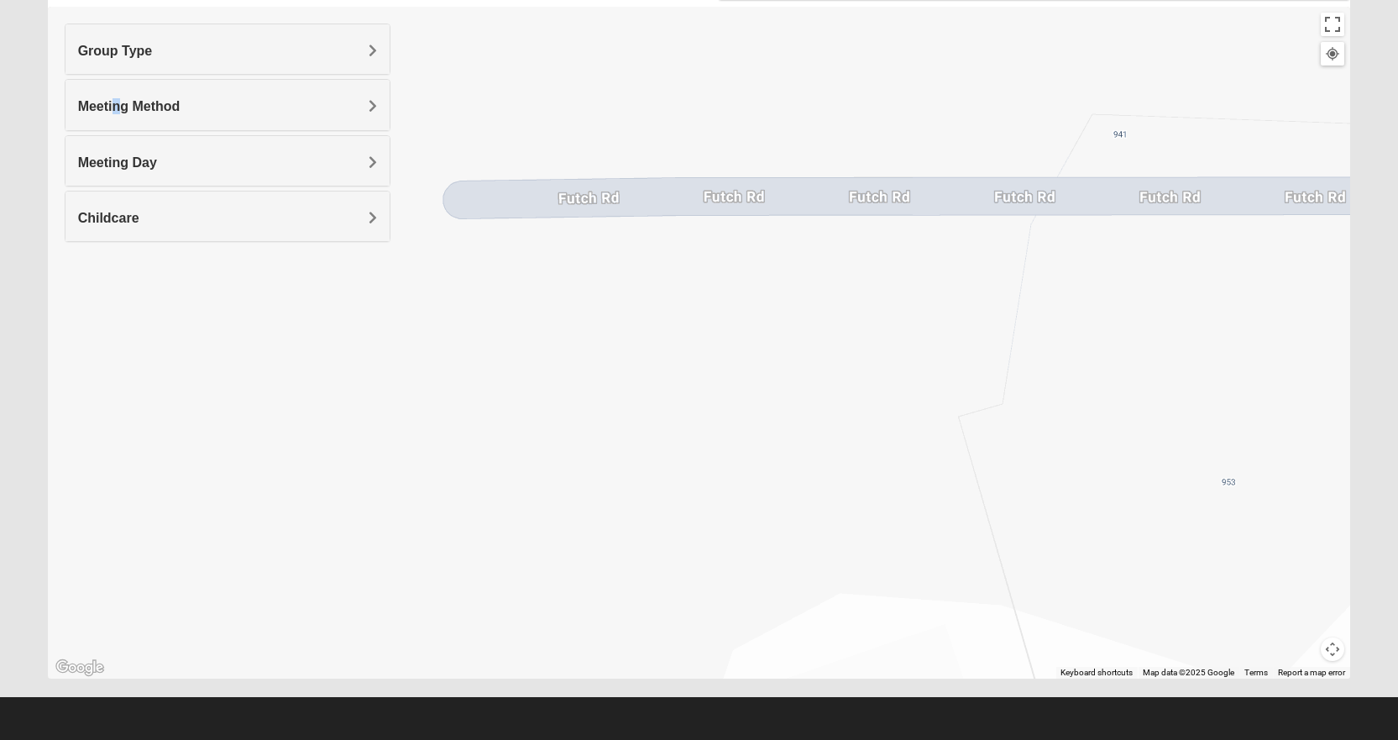
click at [117, 117] on div "Meeting Method" at bounding box center [227, 105] width 324 height 50
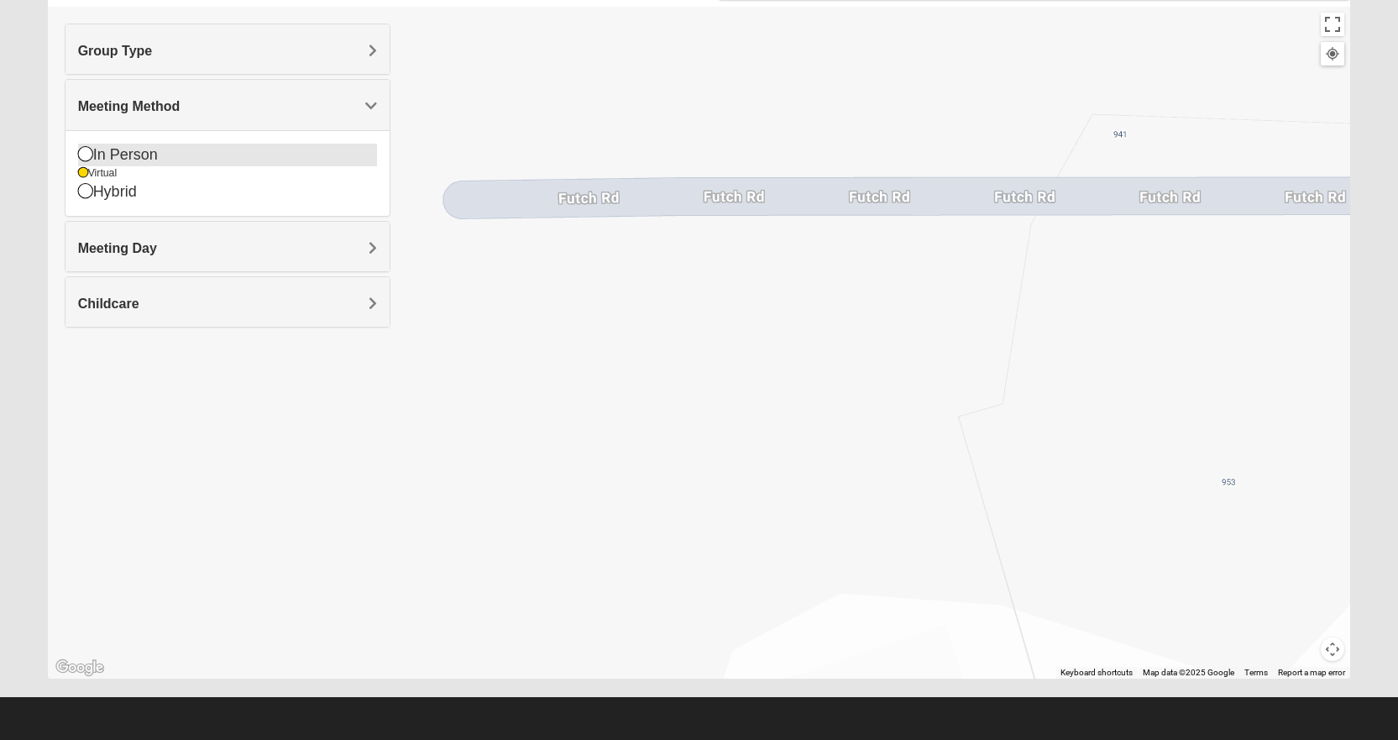
click at [106, 165] on div "In Person" at bounding box center [227, 155] width 299 height 23
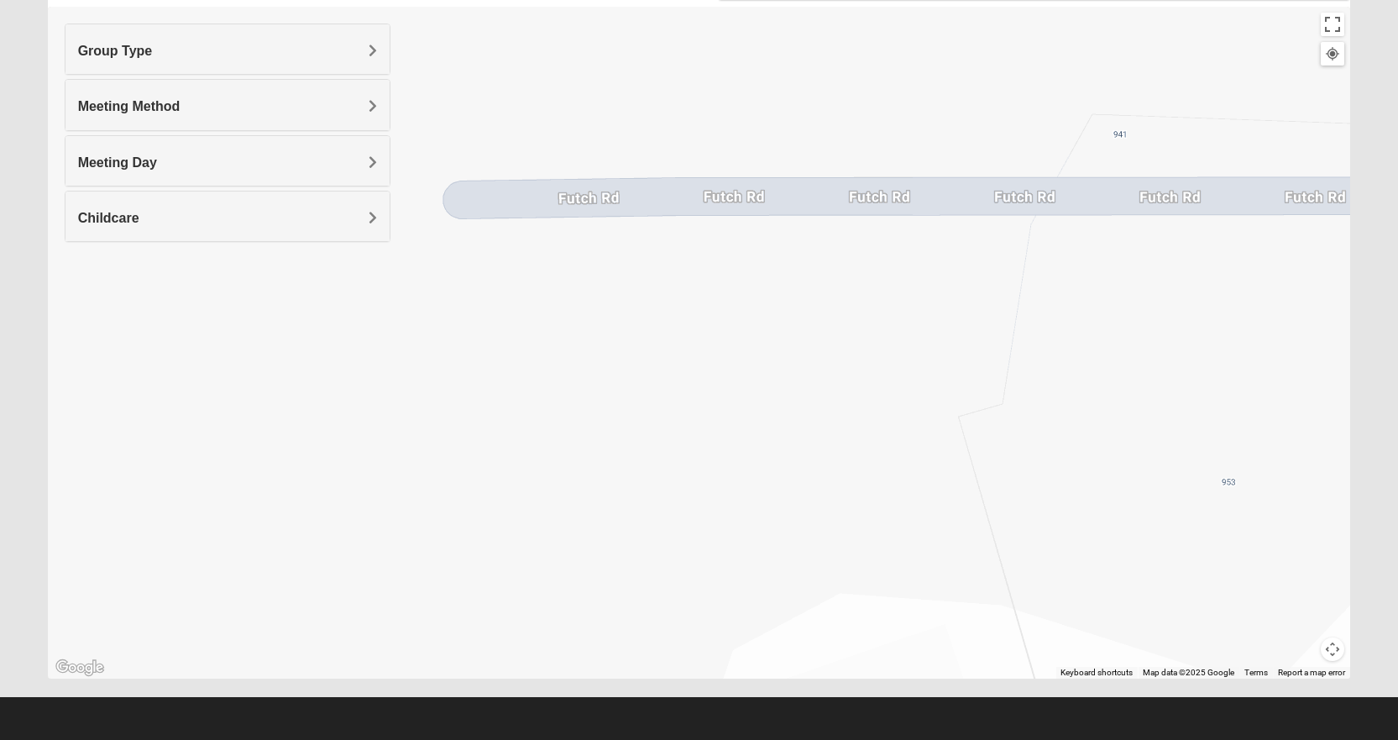
click at [107, 171] on div "Meeting Day" at bounding box center [227, 161] width 324 height 50
click at [128, 102] on span "Meeting Method" at bounding box center [129, 106] width 102 height 14
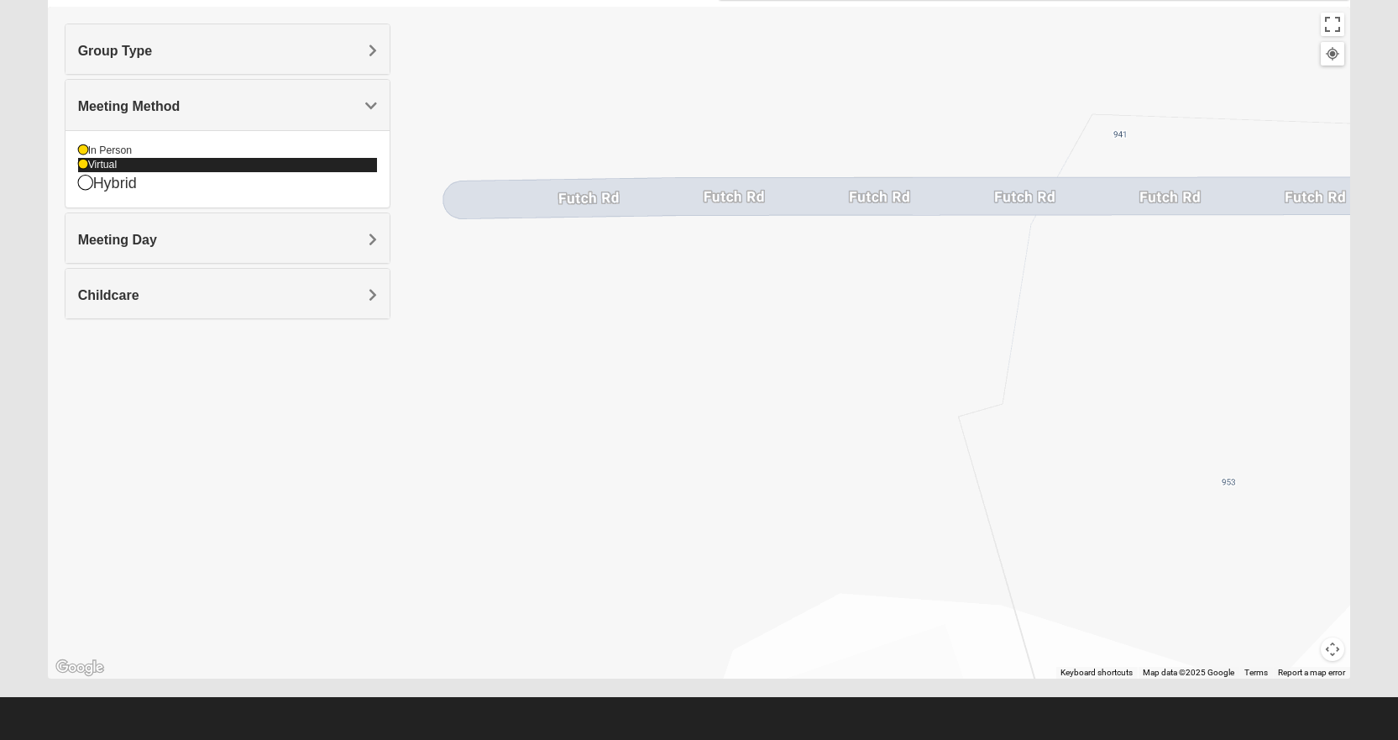
click at [101, 165] on div "Virtual" at bounding box center [227, 165] width 299 height 14
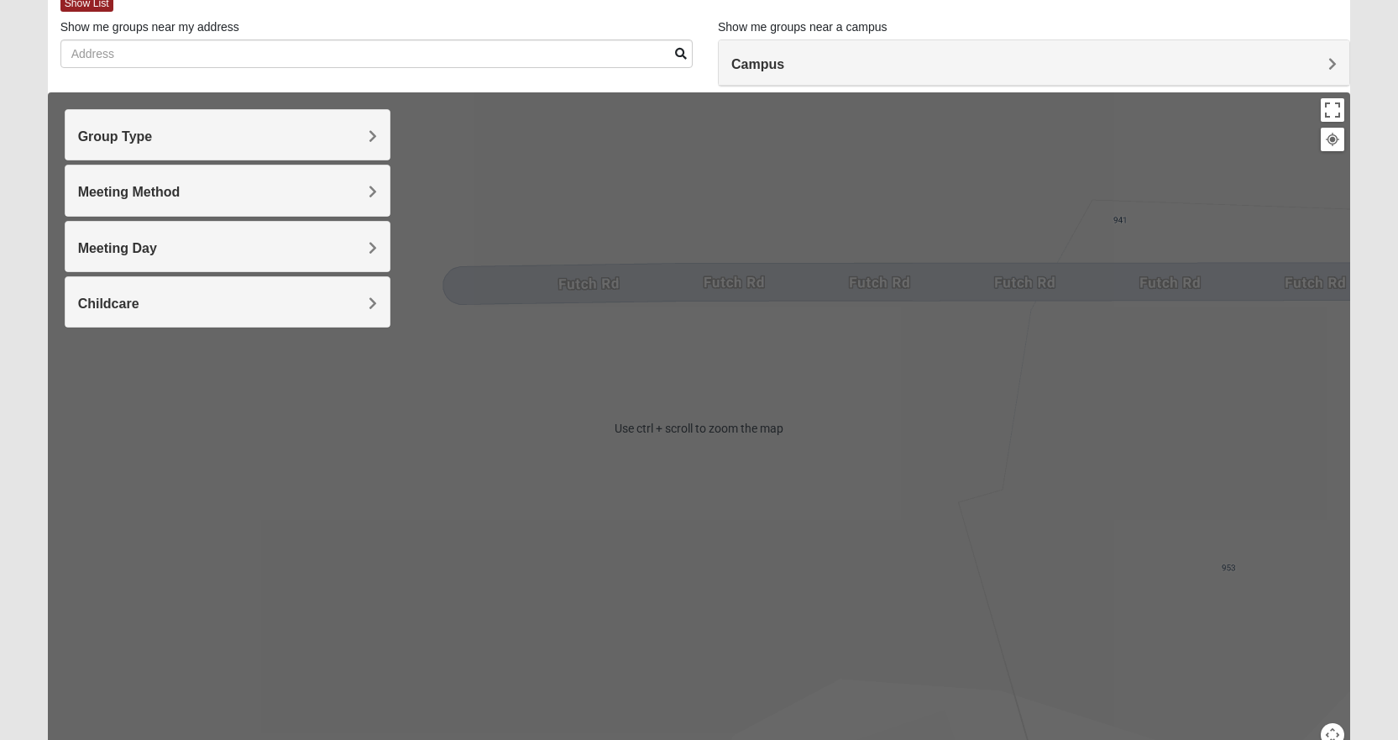
scroll to position [0, 0]
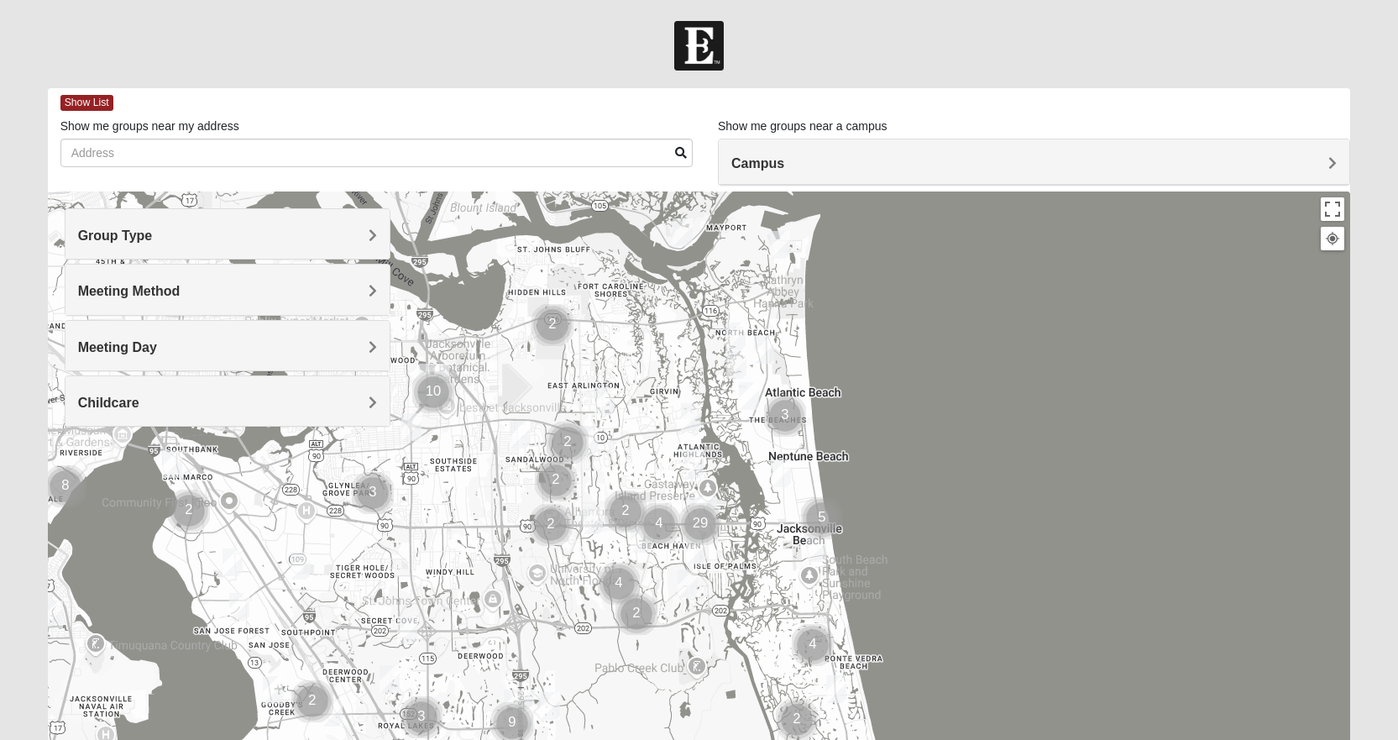
click at [851, 170] on h4 "Campus" at bounding box center [1033, 163] width 605 height 16
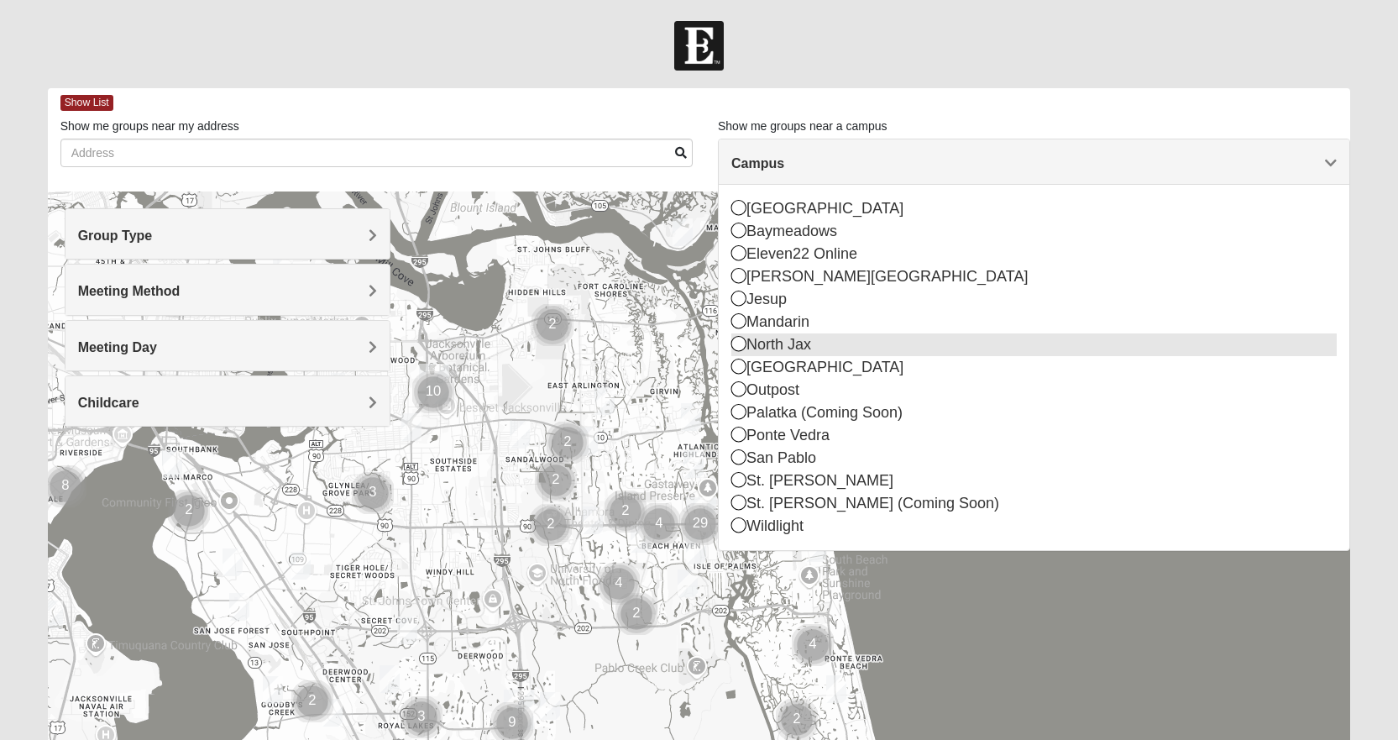
click at [740, 342] on icon at bounding box center [738, 343] width 15 height 15
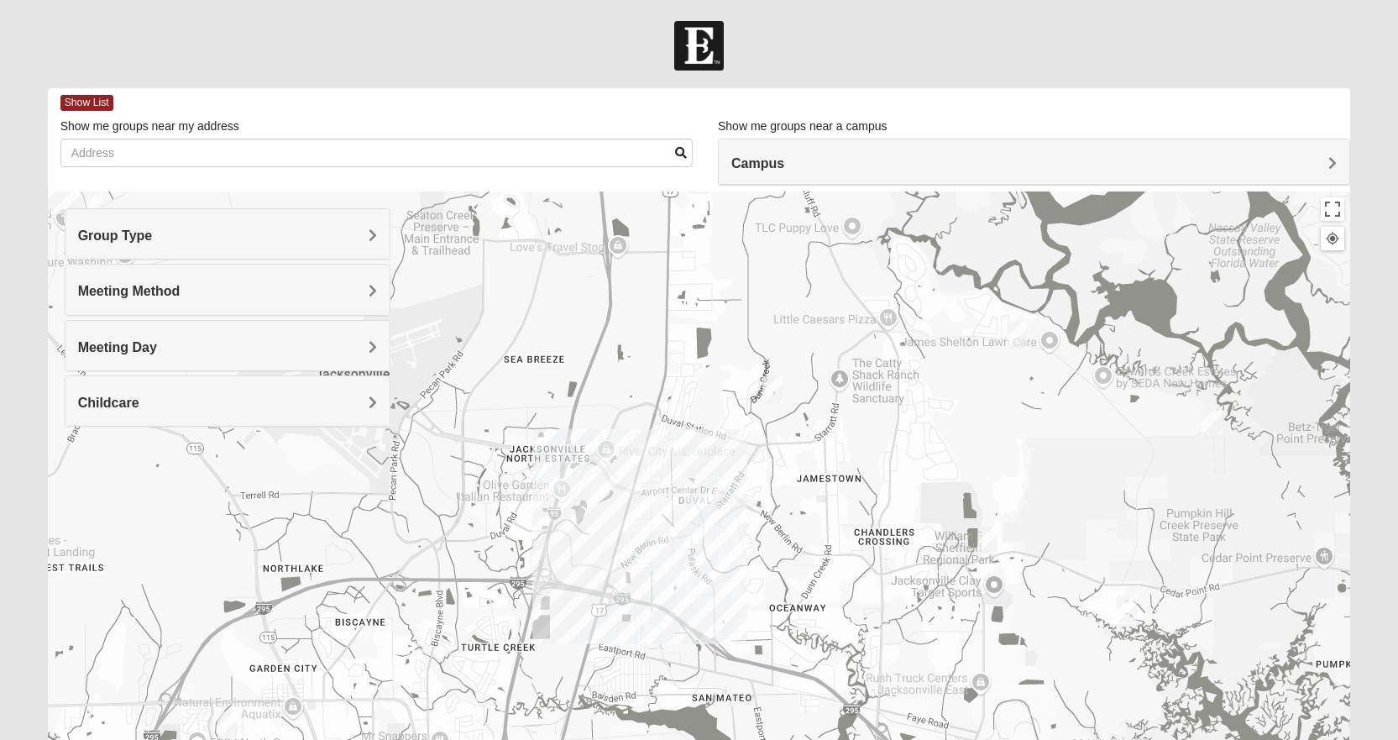
click at [127, 301] on div "Meeting Method" at bounding box center [227, 289] width 324 height 50
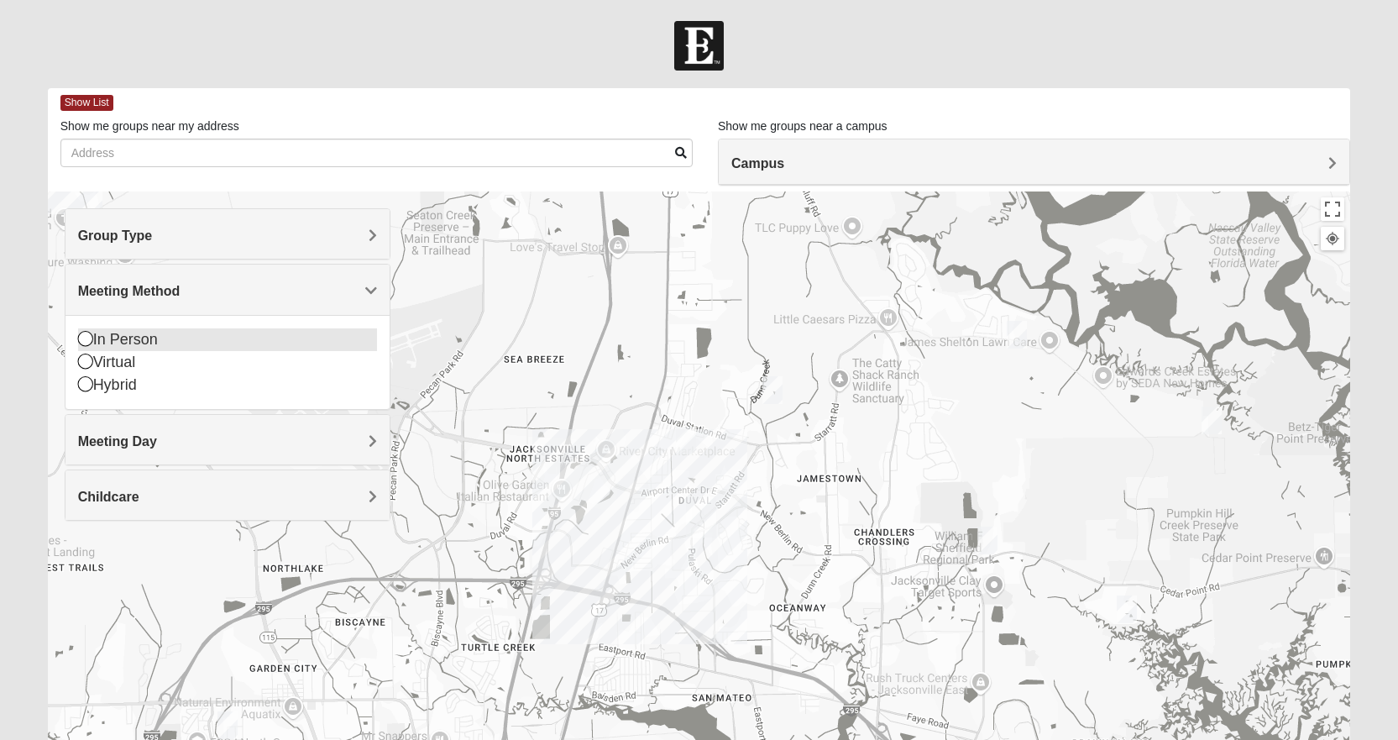
click at [118, 335] on div "In Person" at bounding box center [227, 339] width 299 height 23
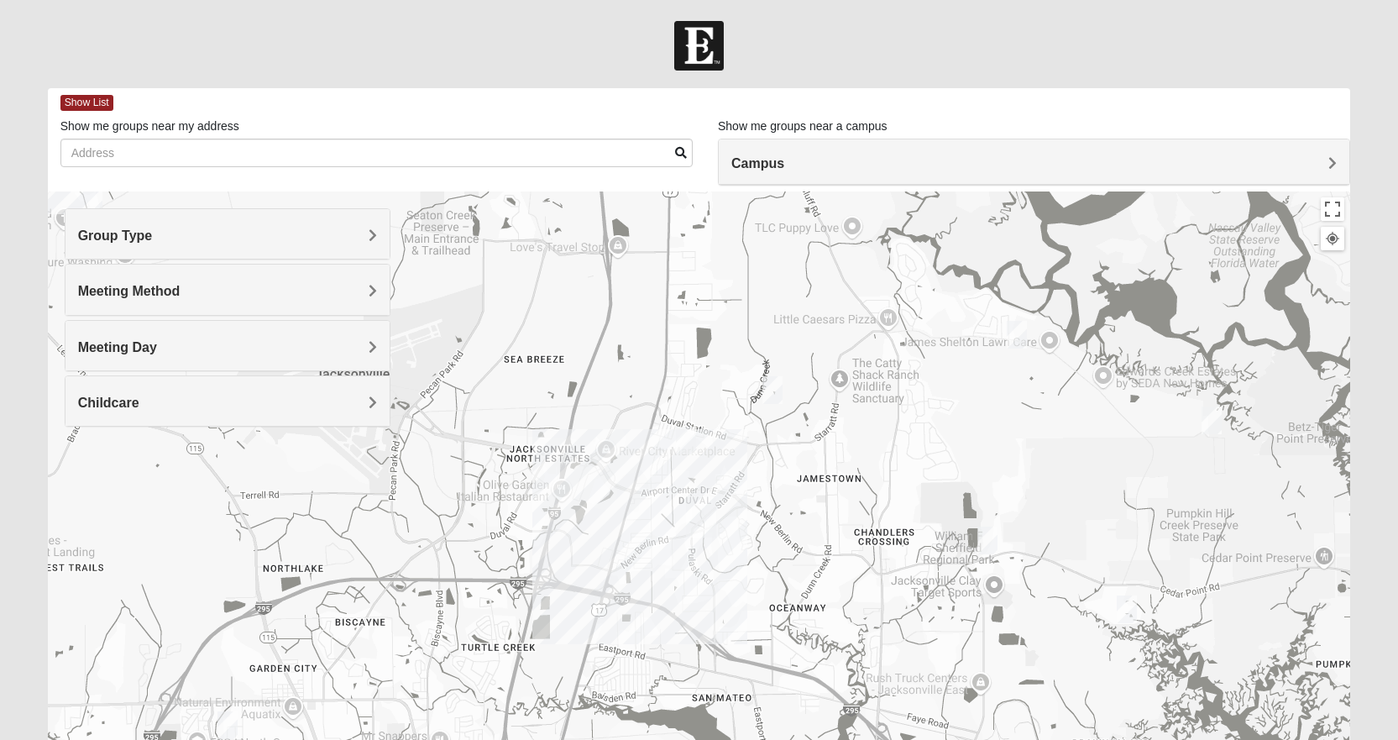
click at [120, 411] on div "Childcare" at bounding box center [227, 401] width 324 height 50
click at [110, 451] on div "Yes" at bounding box center [227, 450] width 299 height 23
click at [699, 505] on img "North Jax" at bounding box center [701, 517] width 30 height 40
click at [703, 510] on img "North Jax" at bounding box center [701, 517] width 30 height 40
click at [162, 242] on h4 "Group Type" at bounding box center [227, 236] width 299 height 16
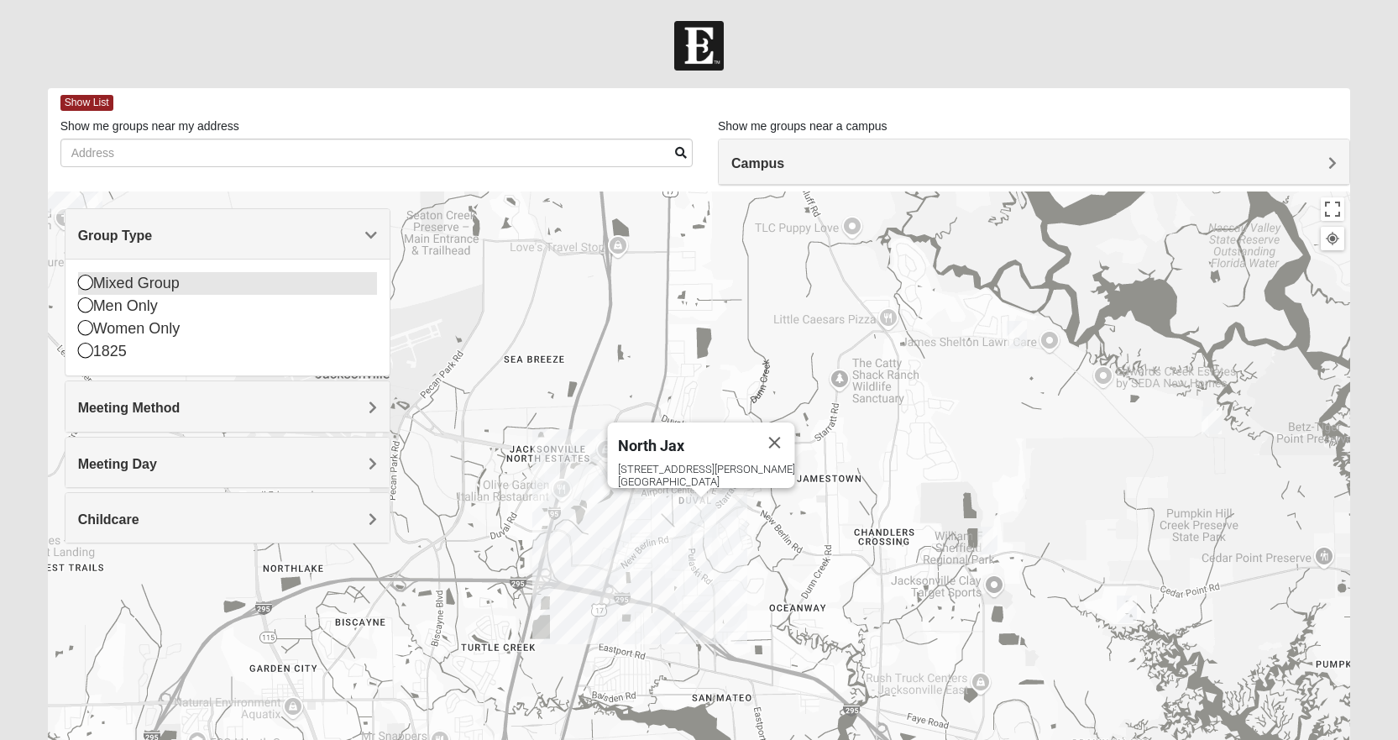
click at [133, 282] on div "Mixed Group" at bounding box center [227, 283] width 299 height 23
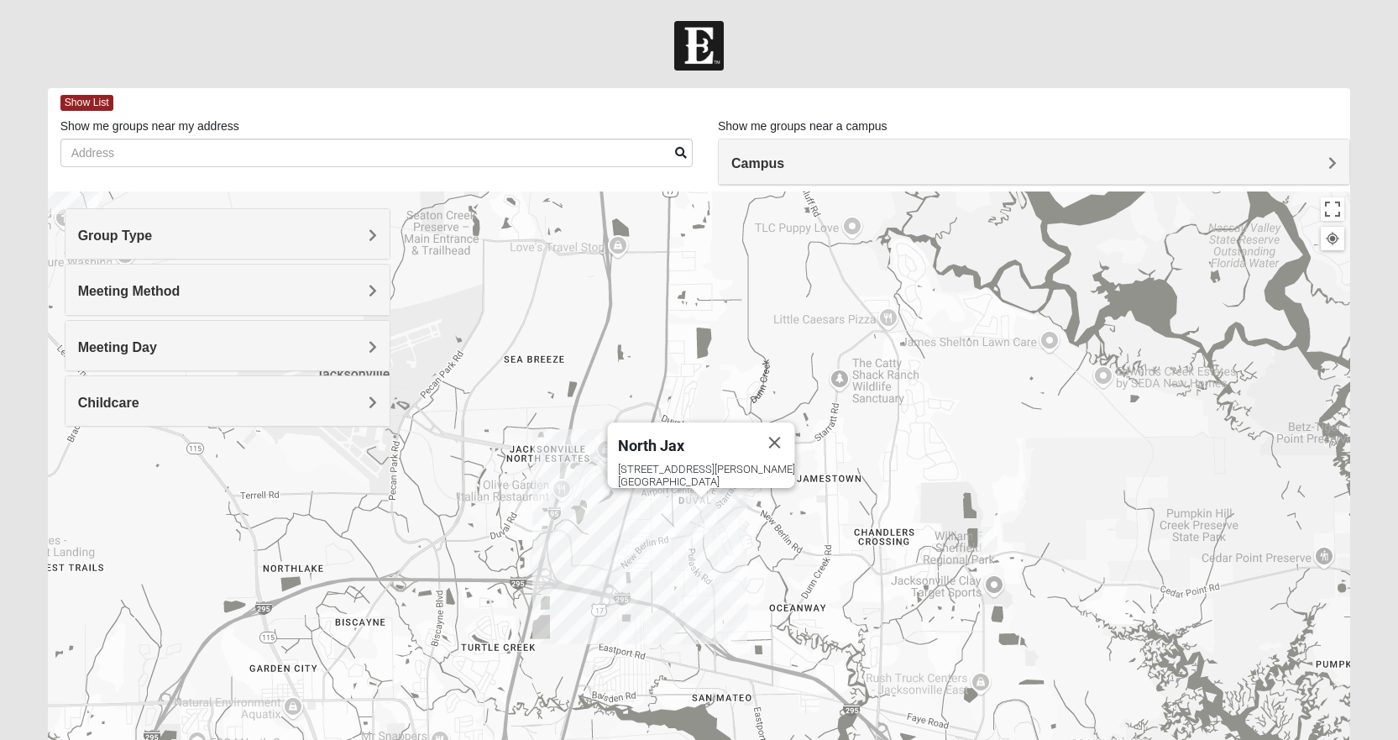
click at [702, 505] on img "North Jax" at bounding box center [701, 517] width 30 height 40
click at [686, 535] on img "North Jax" at bounding box center [701, 517] width 30 height 40
click at [704, 516] on img "North Jax" at bounding box center [701, 517] width 30 height 40
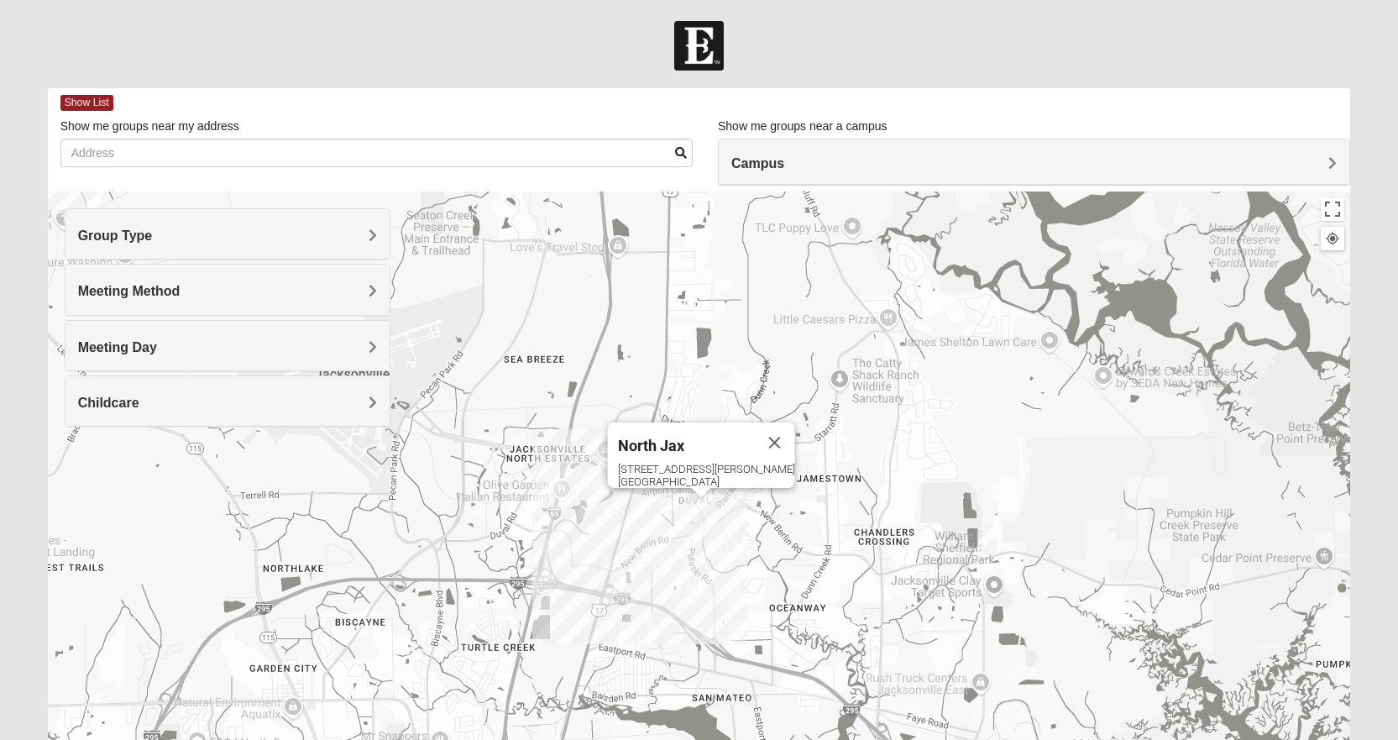
click at [704, 516] on img "North Jax" at bounding box center [701, 517] width 30 height 40
drag, startPoint x: 693, startPoint y: 546, endPoint x: 686, endPoint y: 540, distance: 8.9
click at [688, 542] on div "To navigate, press the arrow keys. North Jax [STREET_ADDRESS][PERSON_NAME]" at bounding box center [699, 527] width 1303 height 672
click at [684, 536] on div "North Jax [STREET_ADDRESS][PERSON_NAME]" at bounding box center [699, 527] width 1303 height 672
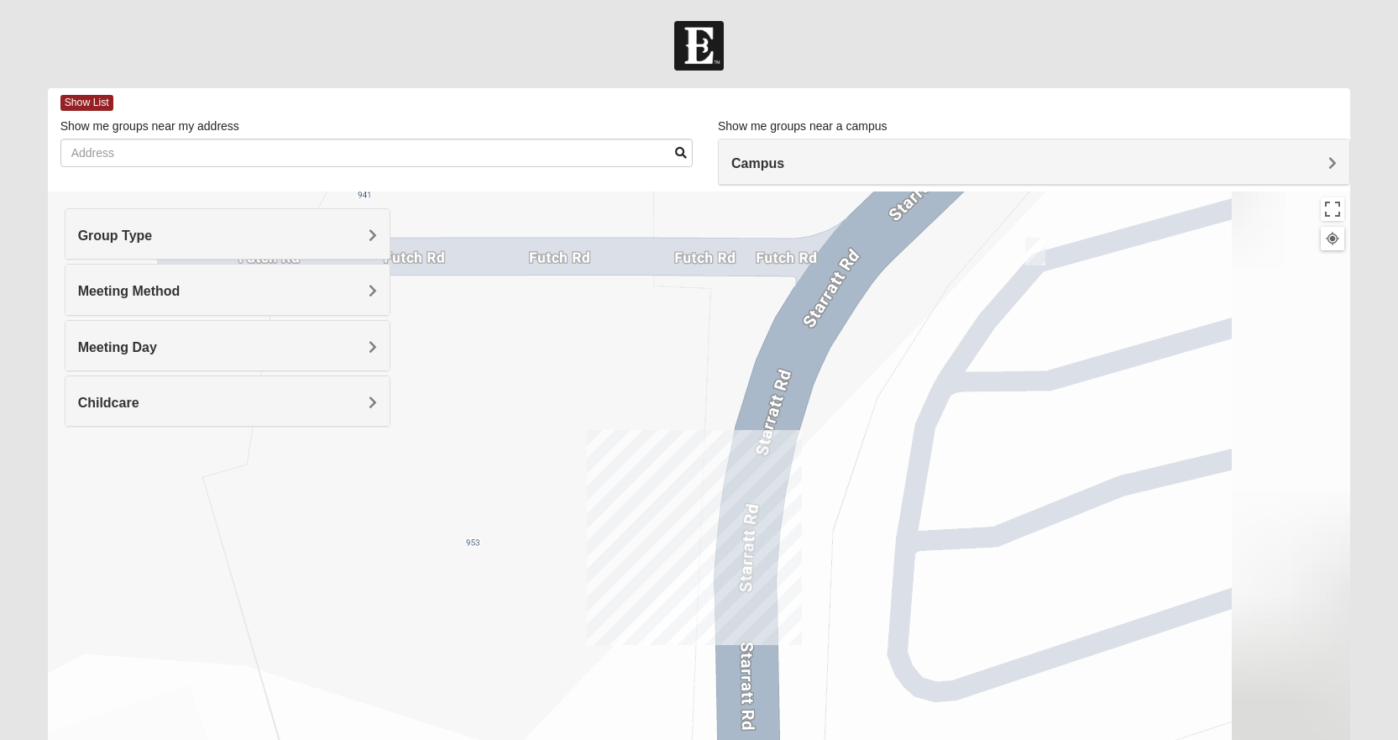
click at [684, 536] on div "North Jax [STREET_ADDRESS][PERSON_NAME]" at bounding box center [699, 527] width 1303 height 672
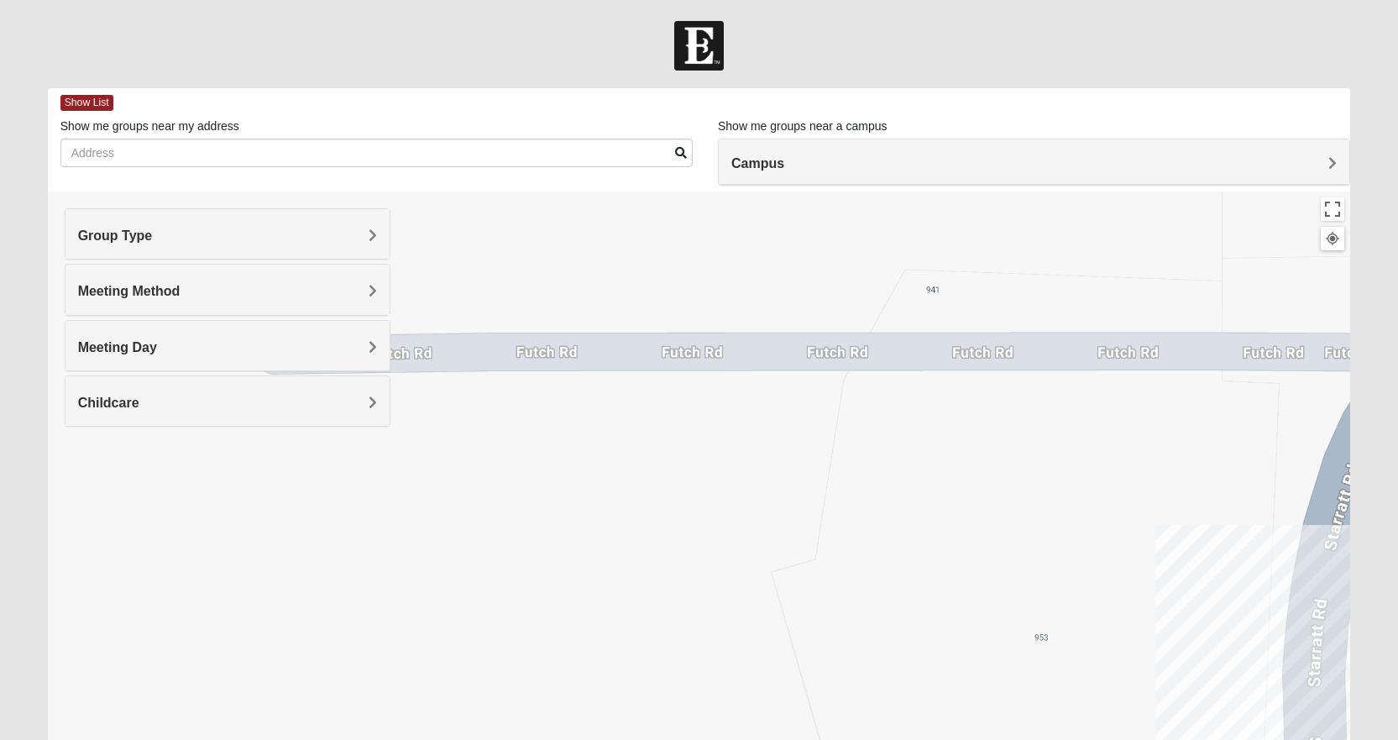
drag, startPoint x: 579, startPoint y: 457, endPoint x: 1149, endPoint y: 554, distance: 578.3
click at [1149, 554] on div "North Jax [STREET_ADDRESS][PERSON_NAME]" at bounding box center [699, 527] width 1303 height 672
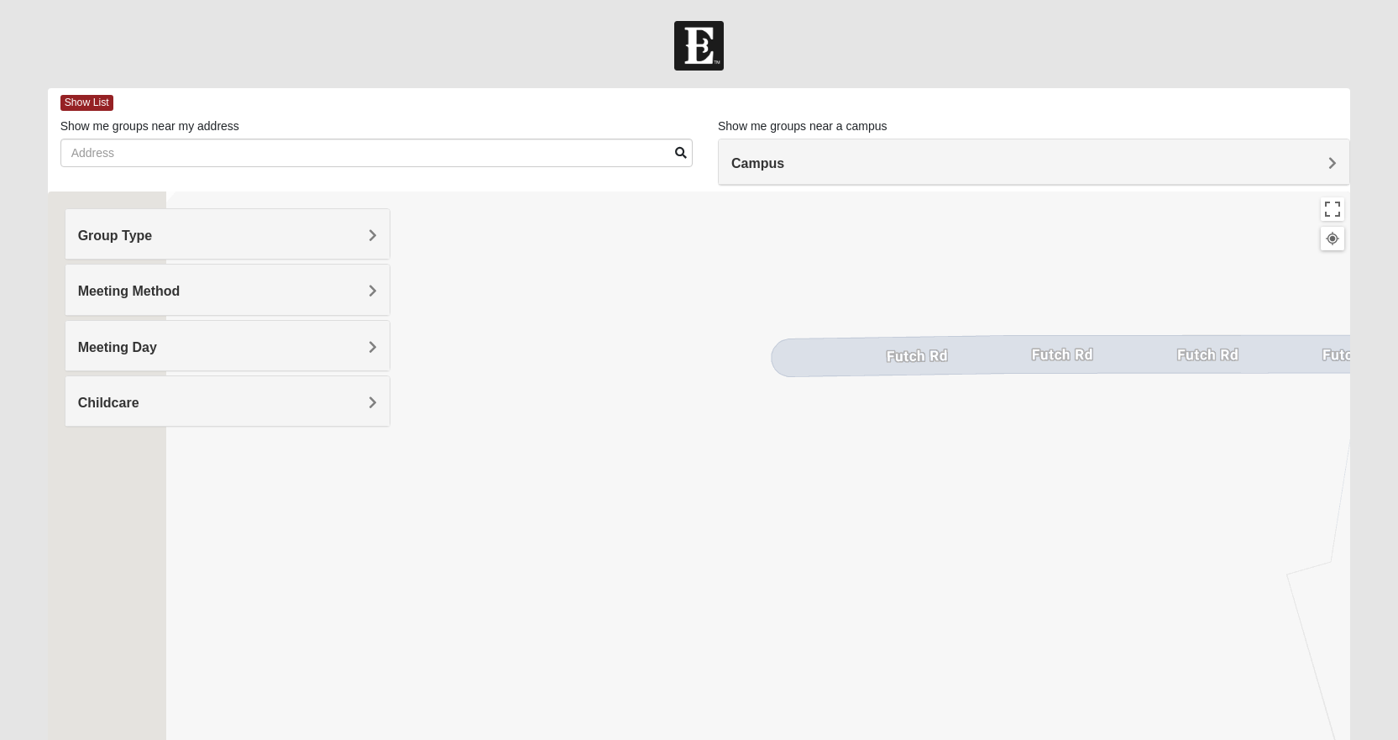
drag, startPoint x: 578, startPoint y: 500, endPoint x: 1295, endPoint y: 478, distance: 717.3
click at [1297, 478] on div "North Jax [STREET_ADDRESS][PERSON_NAME]" at bounding box center [699, 527] width 1303 height 672
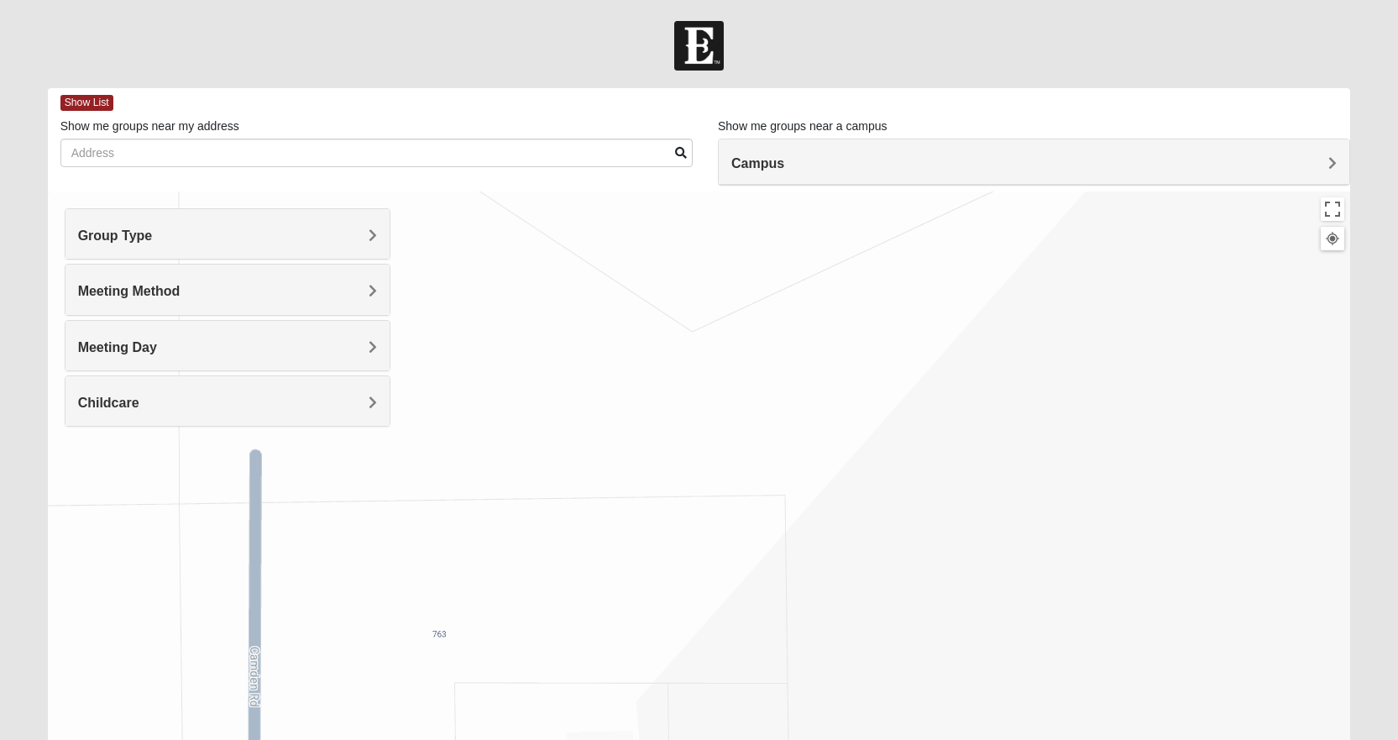
drag, startPoint x: 675, startPoint y: 479, endPoint x: 1074, endPoint y: 534, distance: 402.6
click at [1333, 559] on div "North Jax [STREET_ADDRESS][PERSON_NAME]" at bounding box center [699, 527] width 1303 height 672
